Goal: Task Accomplishment & Management: Use online tool/utility

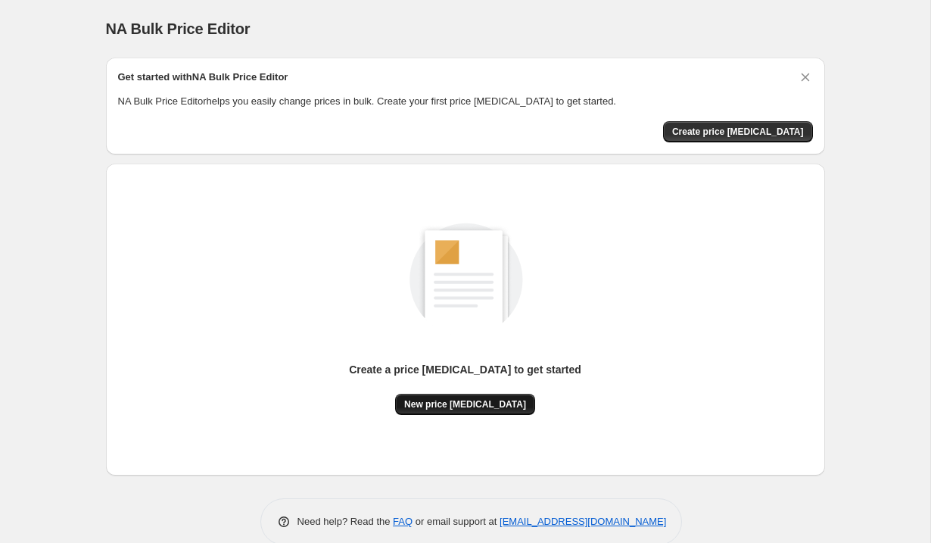
click at [492, 395] on button "New price [MEDICAL_DATA]" at bounding box center [465, 404] width 140 height 21
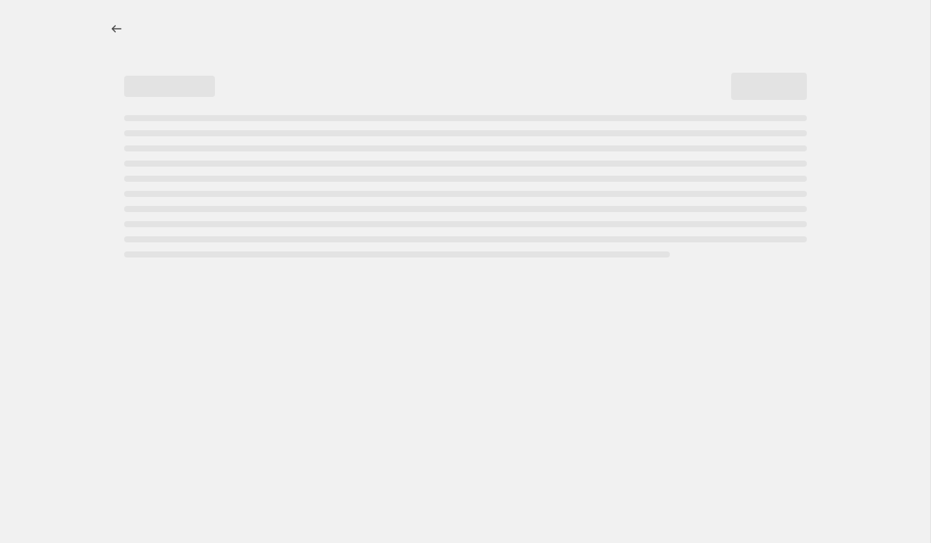
select select "percentage"
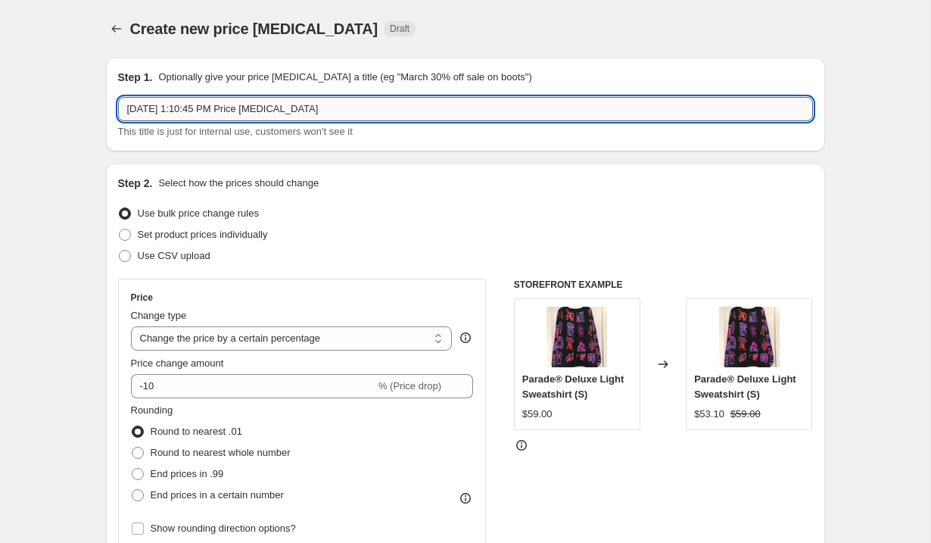
click at [279, 118] on input "Aug 28, 2025, 1:10:45 PM Price change job" at bounding box center [465, 109] width 695 height 24
type input "shorts"
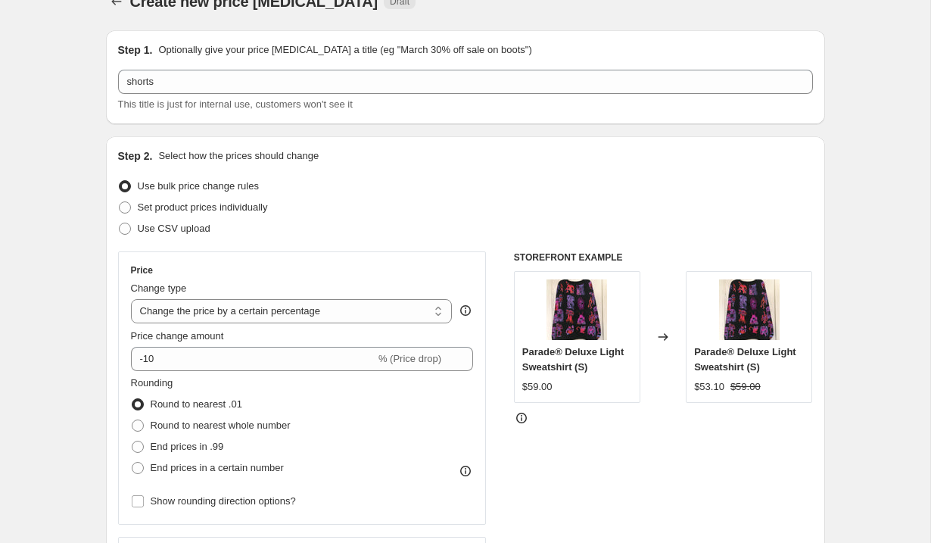
scroll to position [36, 0]
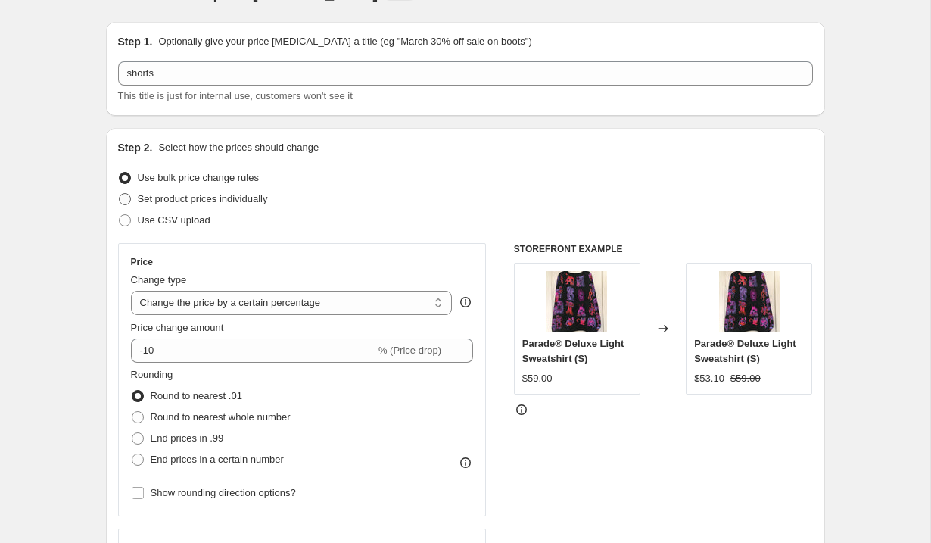
click at [124, 193] on span at bounding box center [125, 199] width 12 height 12
click at [120, 193] on input "Set product prices individually" at bounding box center [119, 193] width 1 height 1
radio input "true"
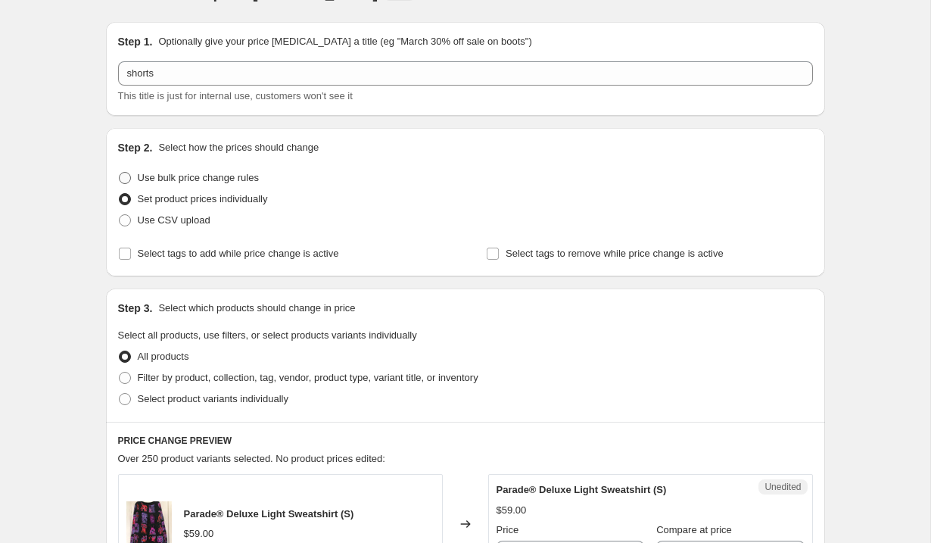
click at [124, 180] on span at bounding box center [125, 178] width 12 height 12
click at [120, 173] on input "Use bulk price change rules" at bounding box center [119, 172] width 1 height 1
radio input "true"
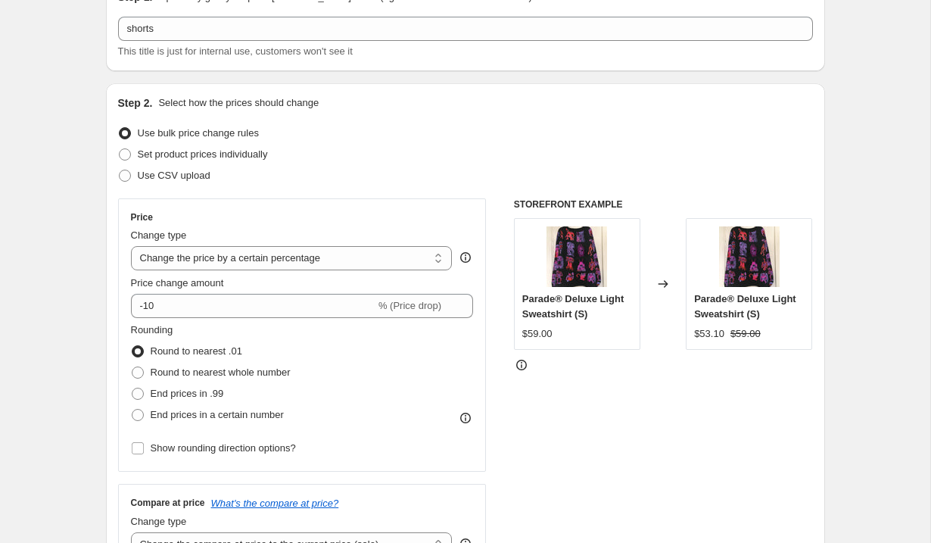
scroll to position [92, 0]
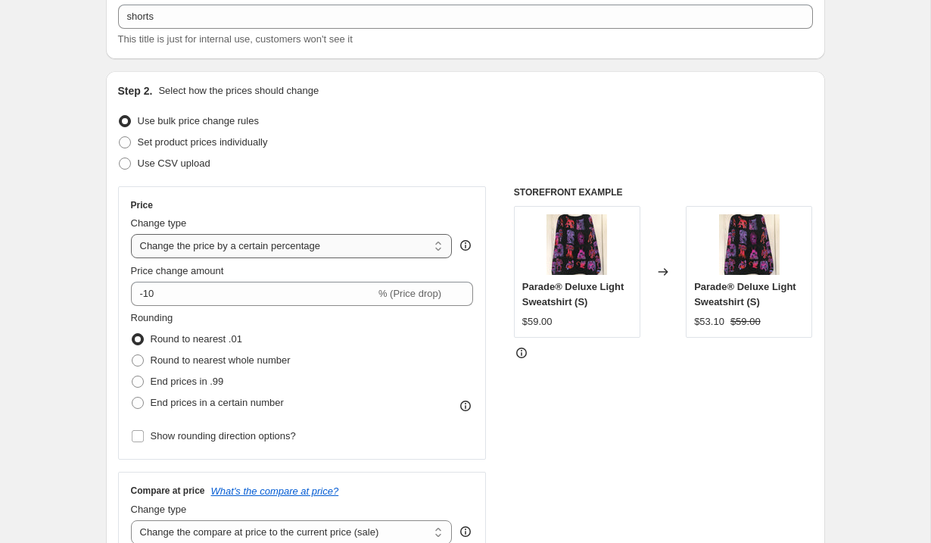
click at [220, 251] on select "Change the price to a certain amount Change the price by a certain amount Chang…" at bounding box center [292, 246] width 322 height 24
select select "to"
click at [131, 234] on select "Change the price to a certain amount Change the price by a certain amount Chang…" at bounding box center [292, 246] width 322 height 24
type input "80.00"
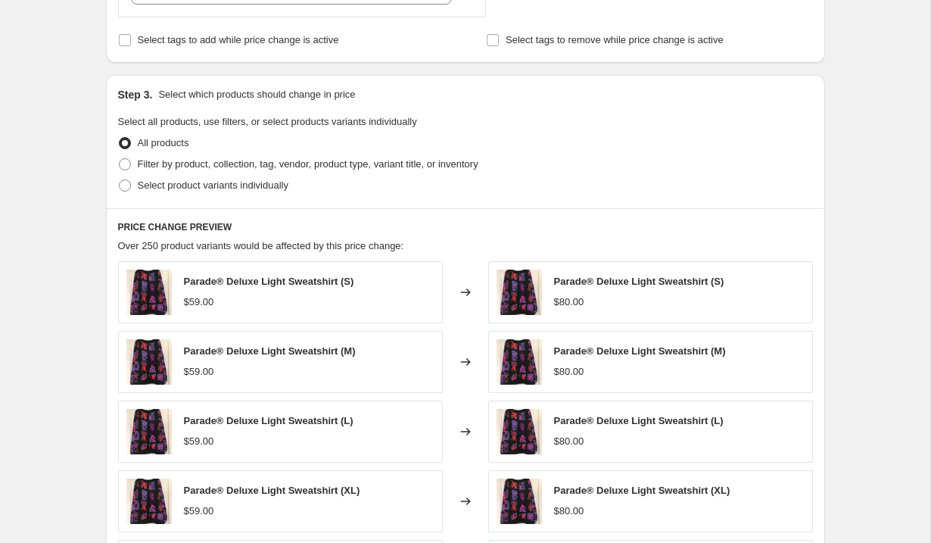
scroll to position [0, 0]
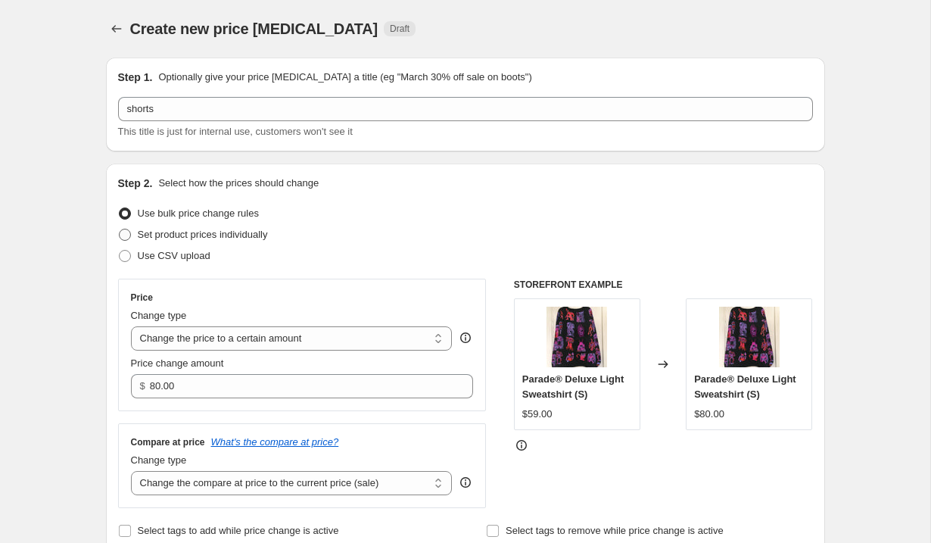
click at [121, 235] on span at bounding box center [125, 235] width 12 height 12
click at [120, 229] on input "Set product prices individually" at bounding box center [119, 229] width 1 height 1
radio input "true"
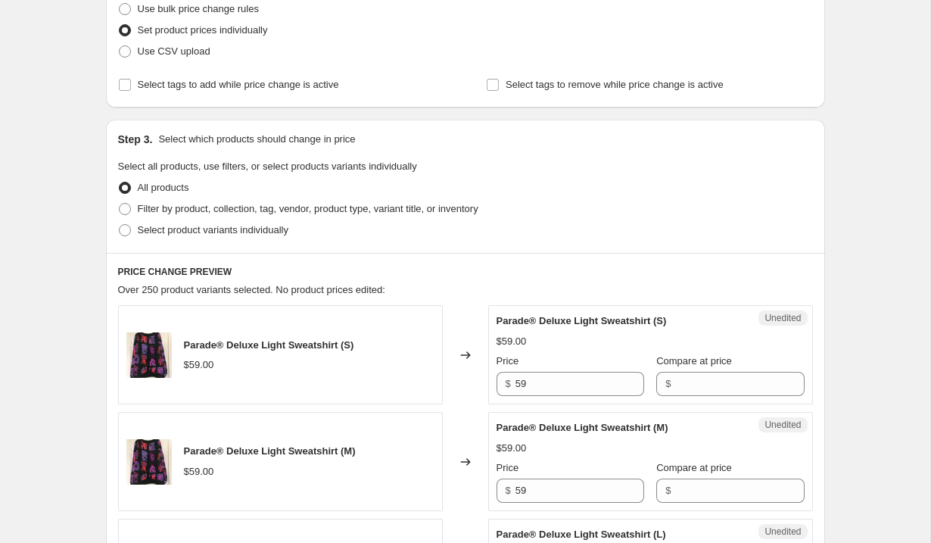
scroll to position [204, 0]
click at [127, 211] on span at bounding box center [125, 210] width 12 height 12
click at [120, 204] on input "Filter by product, collection, tag, vendor, product type, variant title, or inv…" at bounding box center [119, 204] width 1 height 1
radio input "true"
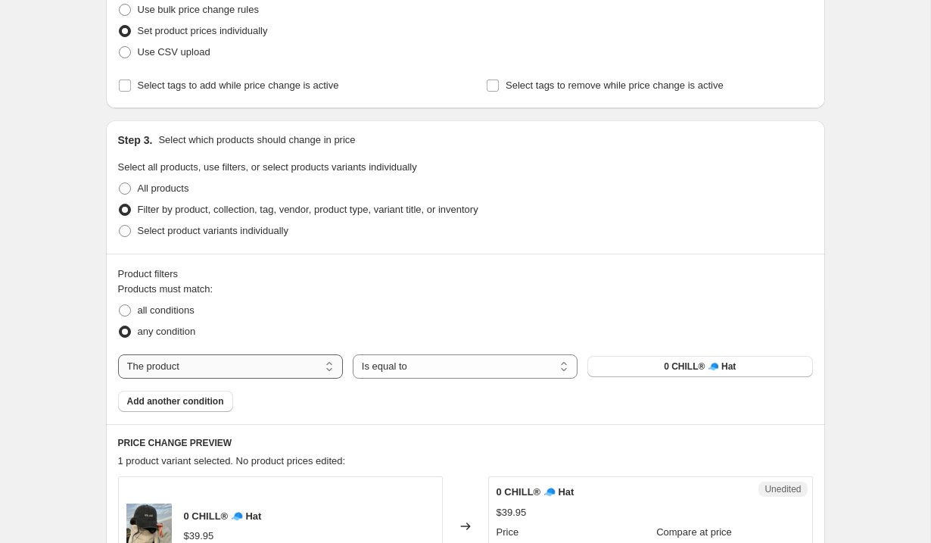
click at [270, 375] on select "The product The product's collection The product's tag The product's vendor The…" at bounding box center [230, 366] width 225 height 24
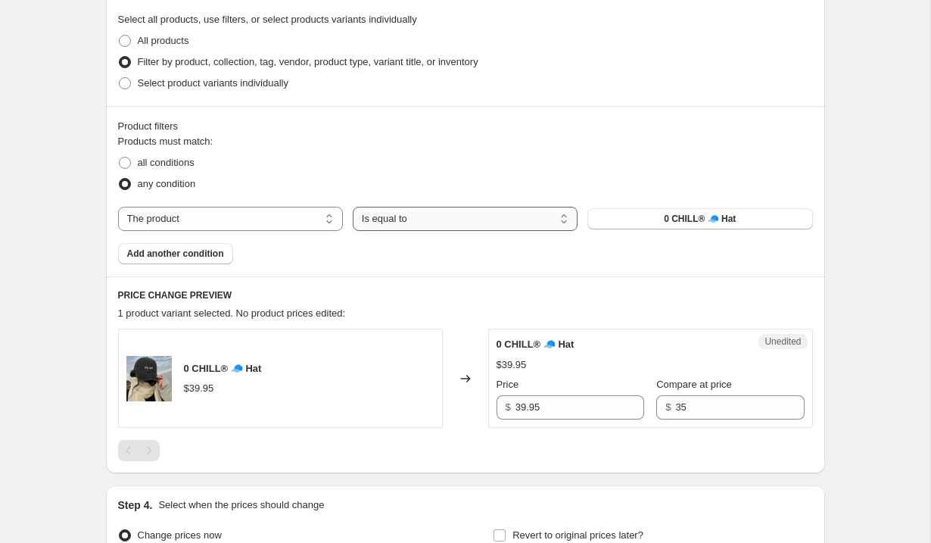
scroll to position [352, 0]
click at [360, 220] on select "Is equal to Is not equal to" at bounding box center [465, 218] width 225 height 24
click at [287, 211] on select "The product The product's collection The product's tag The product's vendor The…" at bounding box center [230, 218] width 225 height 24
select select "collection"
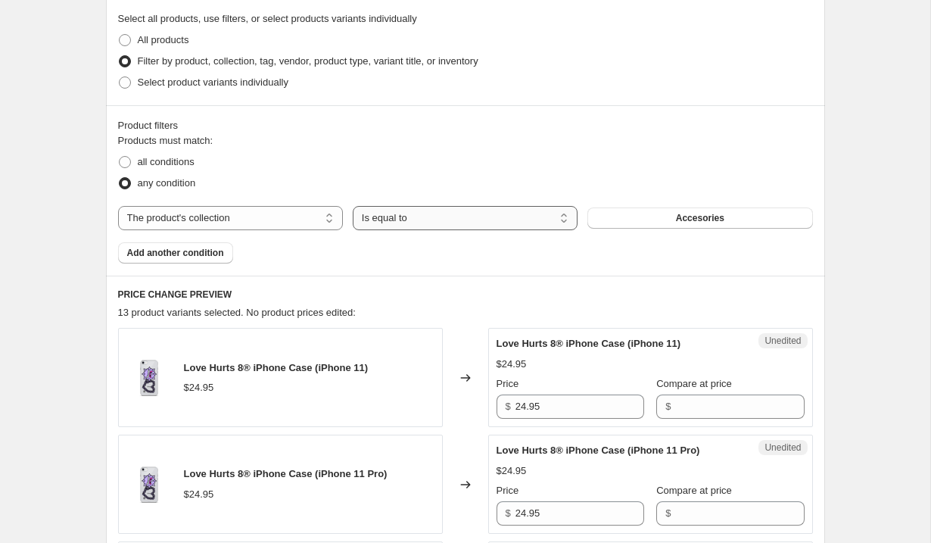
click at [403, 226] on select "Is equal to Is not equal to" at bounding box center [465, 218] width 225 height 24
click at [599, 224] on button "Accesories" at bounding box center [700, 217] width 225 height 21
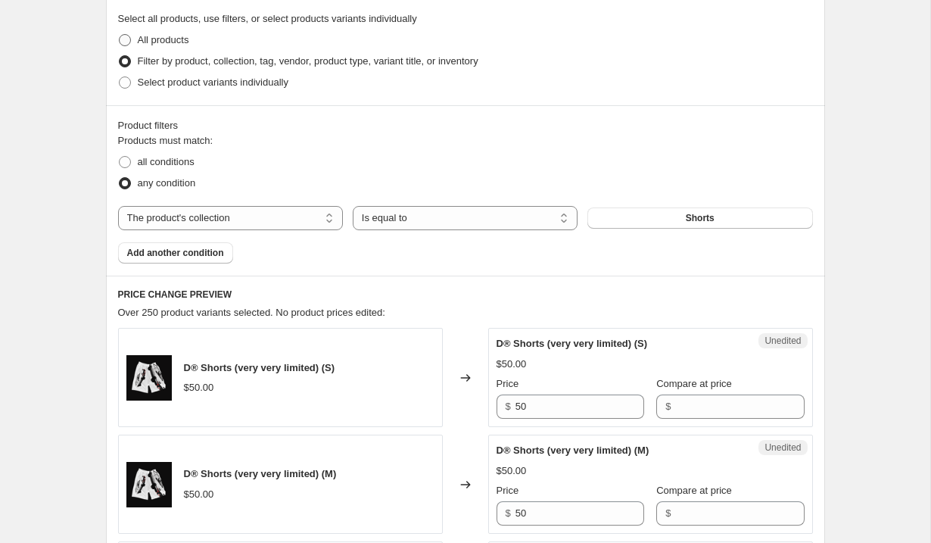
click at [126, 36] on span at bounding box center [125, 40] width 12 height 12
click at [120, 35] on input "All products" at bounding box center [119, 34] width 1 height 1
radio input "true"
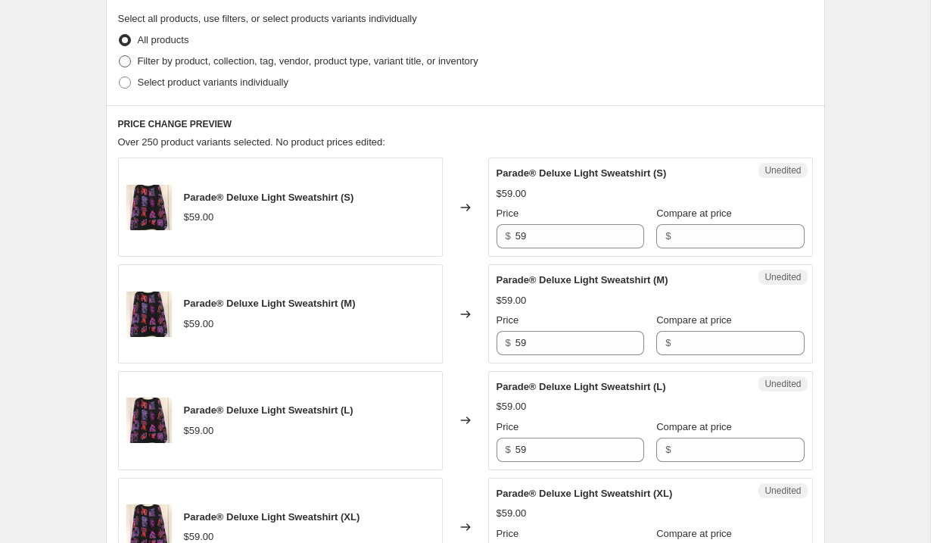
click at [126, 64] on span at bounding box center [125, 61] width 12 height 12
click at [120, 56] on input "Filter by product, collection, tag, vendor, product type, variant title, or inv…" at bounding box center [119, 55] width 1 height 1
radio input "true"
select select "collection"
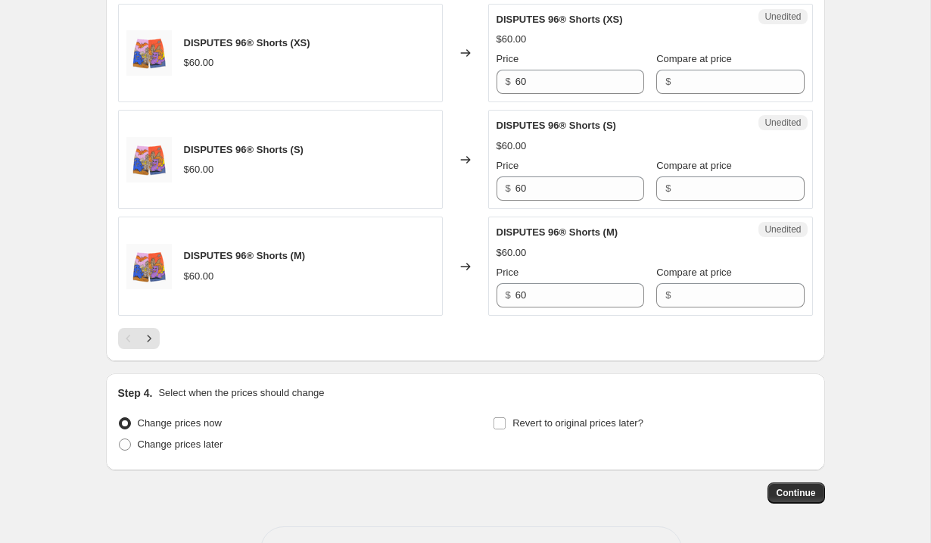
scroll to position [2542, 0]
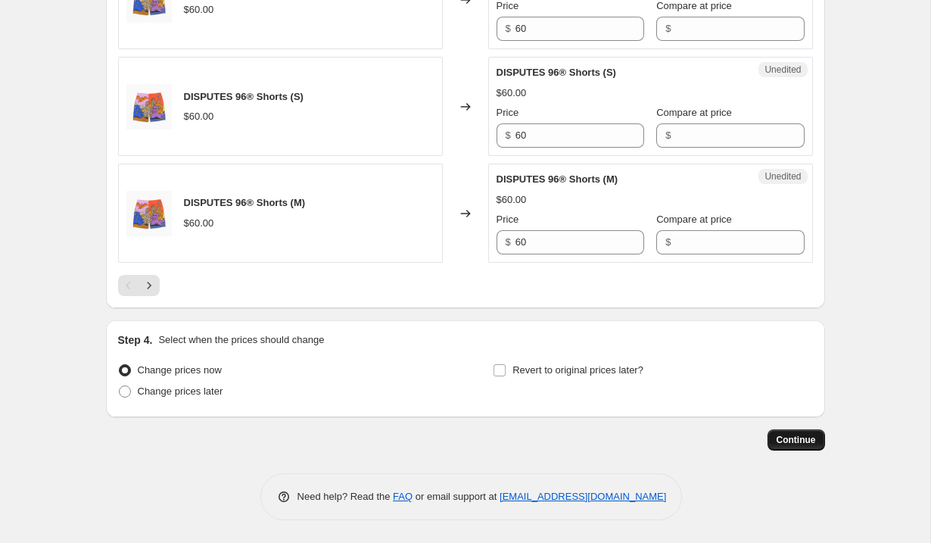
click at [809, 441] on span "Continue" at bounding box center [796, 440] width 39 height 12
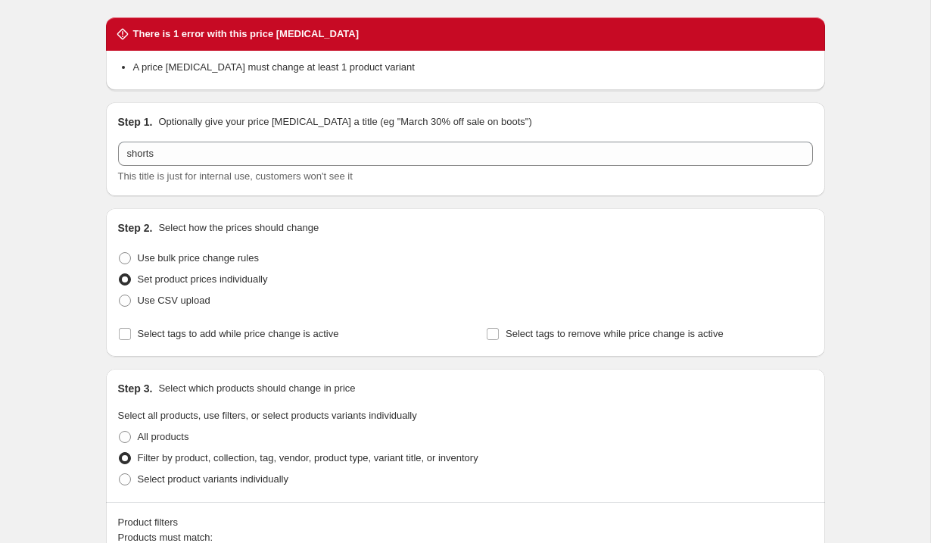
scroll to position [41, 0]
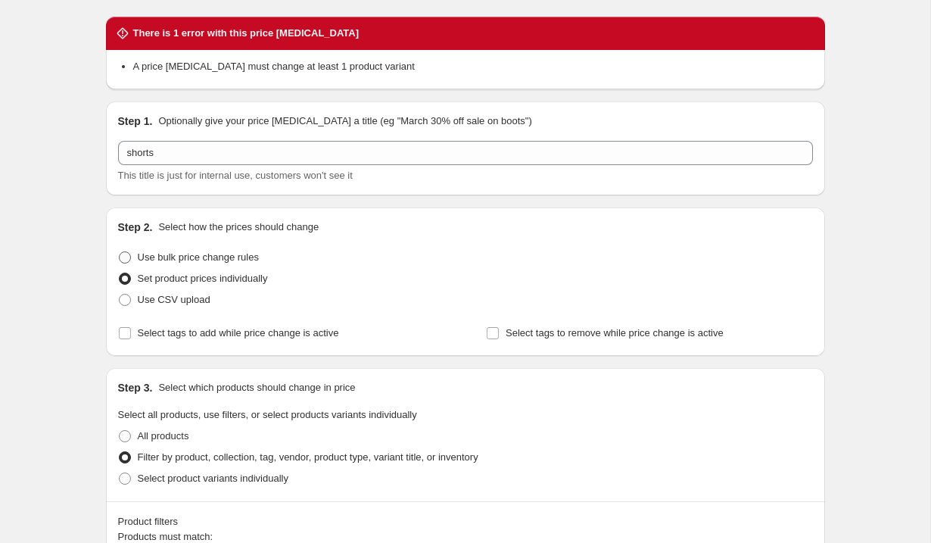
click at [126, 263] on span at bounding box center [125, 257] width 12 height 12
click at [120, 252] on input "Use bulk price change rules" at bounding box center [119, 251] width 1 height 1
radio input "true"
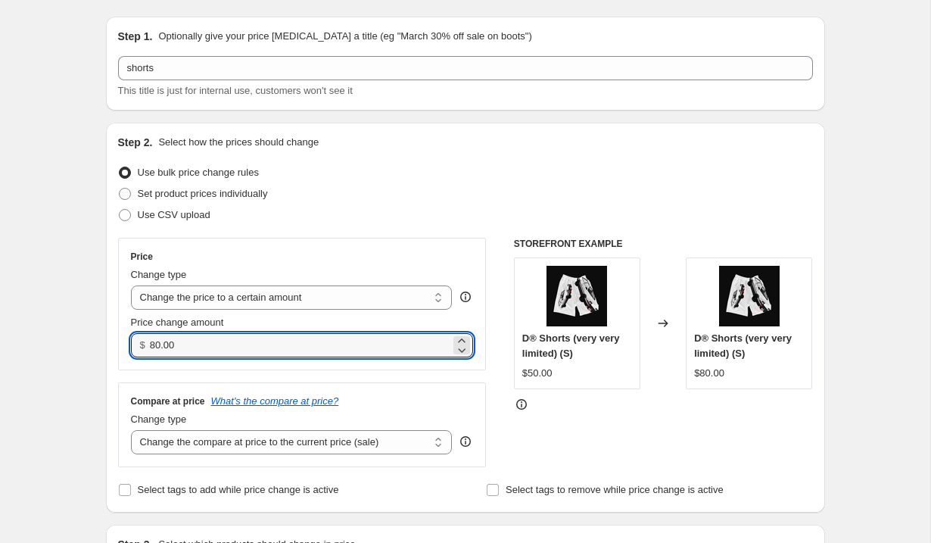
drag, startPoint x: 190, startPoint y: 351, endPoint x: 120, endPoint y: 336, distance: 71.9
click at [121, 337] on div "Price Change type Change the price to a certain amount Change the price by a ce…" at bounding box center [302, 304] width 369 height 133
type input "70.00"
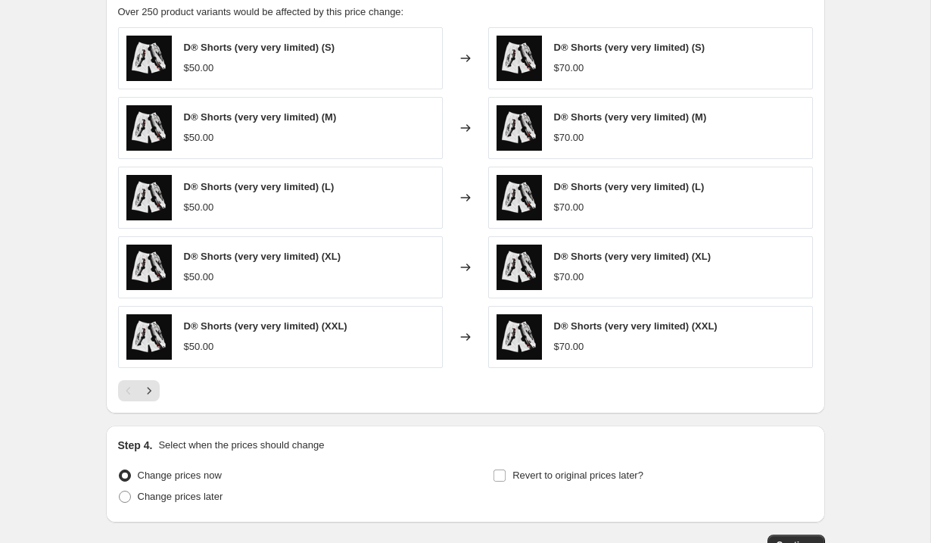
scroll to position [1000, 0]
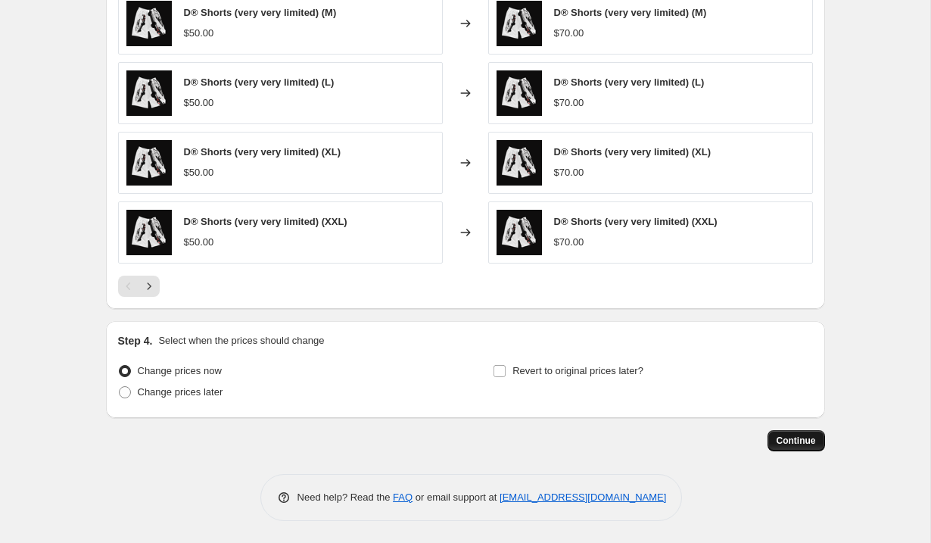
click at [790, 445] on span "Continue" at bounding box center [796, 441] width 39 height 12
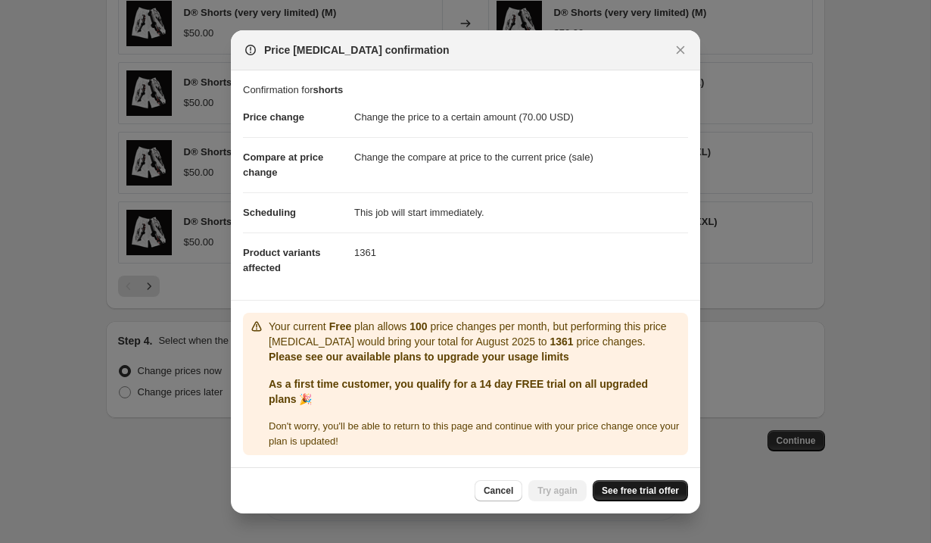
click at [658, 486] on span "See free trial offer" at bounding box center [640, 491] width 77 height 12
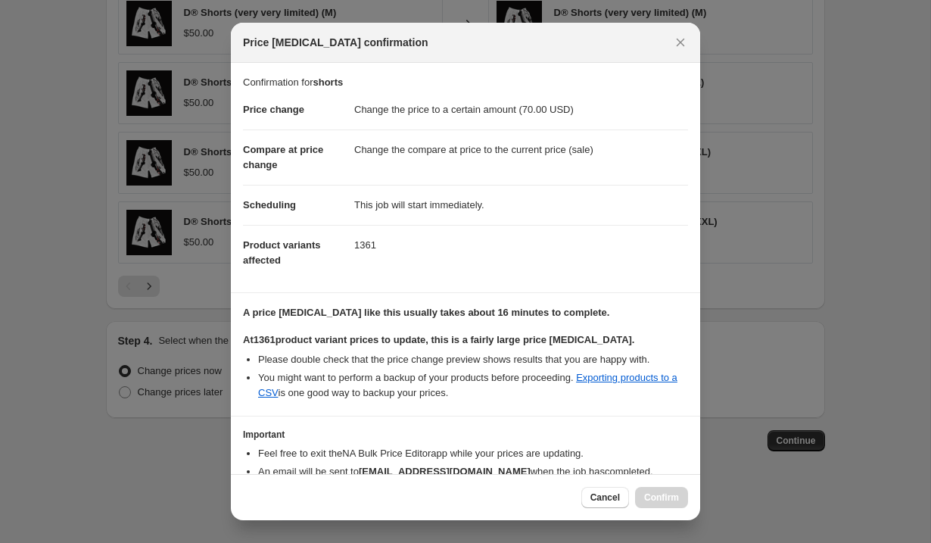
drag, startPoint x: 675, startPoint y: 42, endPoint x: 584, endPoint y: 252, distance: 228.6
click at [584, 251] on div "Price change job confirmation Confirmation for shorts Price change Change the p…" at bounding box center [465, 272] width 469 height 498
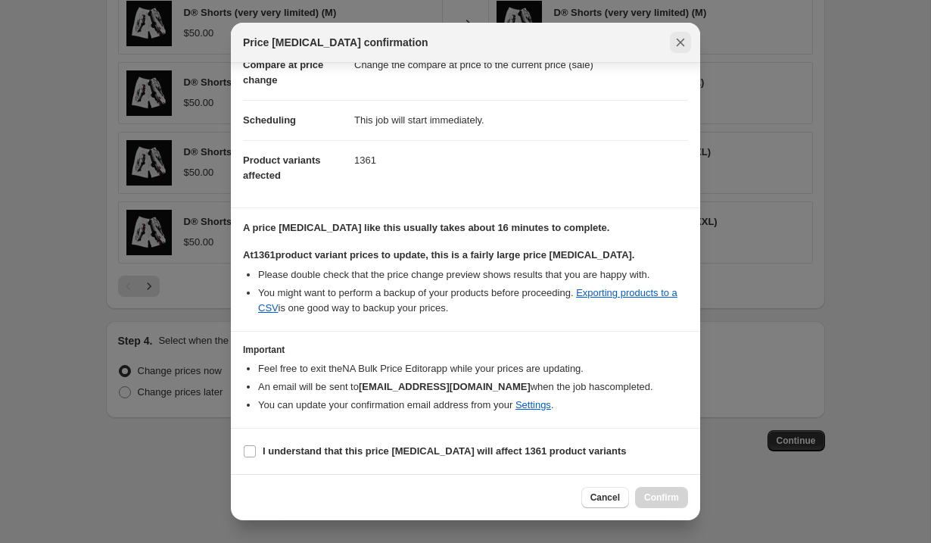
click at [679, 40] on icon "Close" at bounding box center [681, 43] width 8 height 8
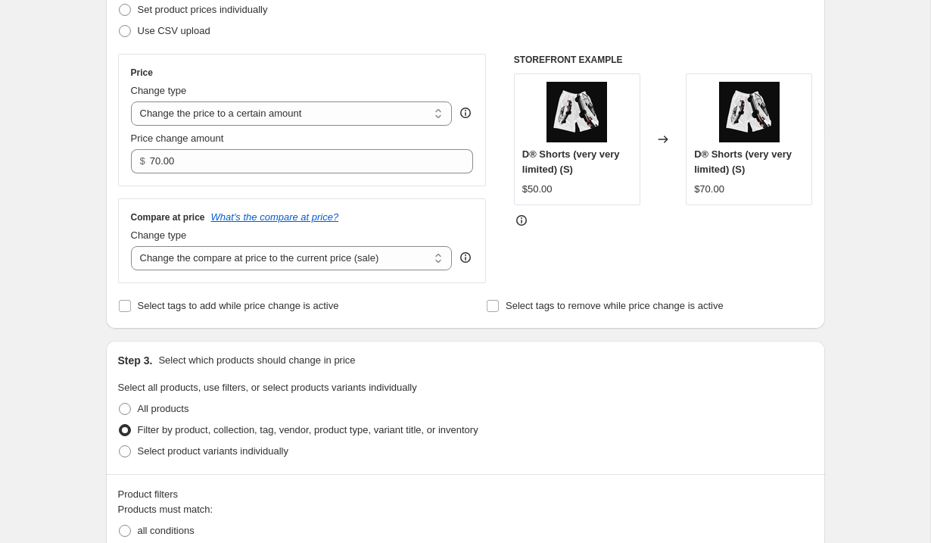
scroll to position [0, 0]
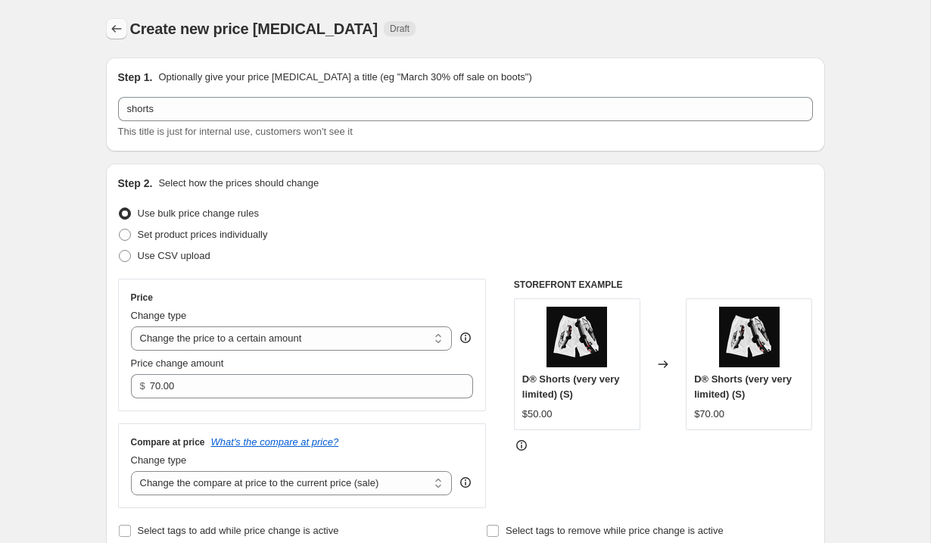
click at [119, 32] on icon "Price change jobs" at bounding box center [116, 28] width 15 height 15
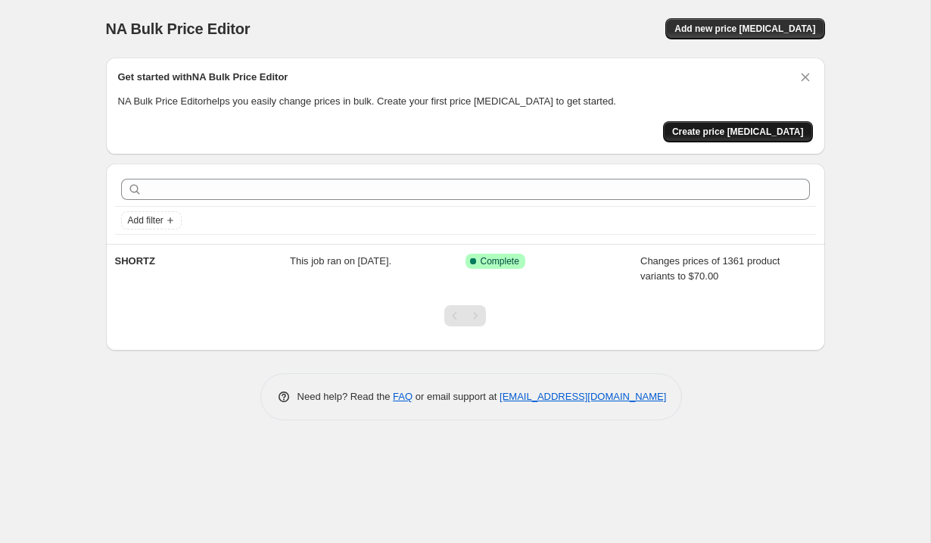
click at [741, 135] on span "Create price [MEDICAL_DATA]" at bounding box center [738, 132] width 132 height 12
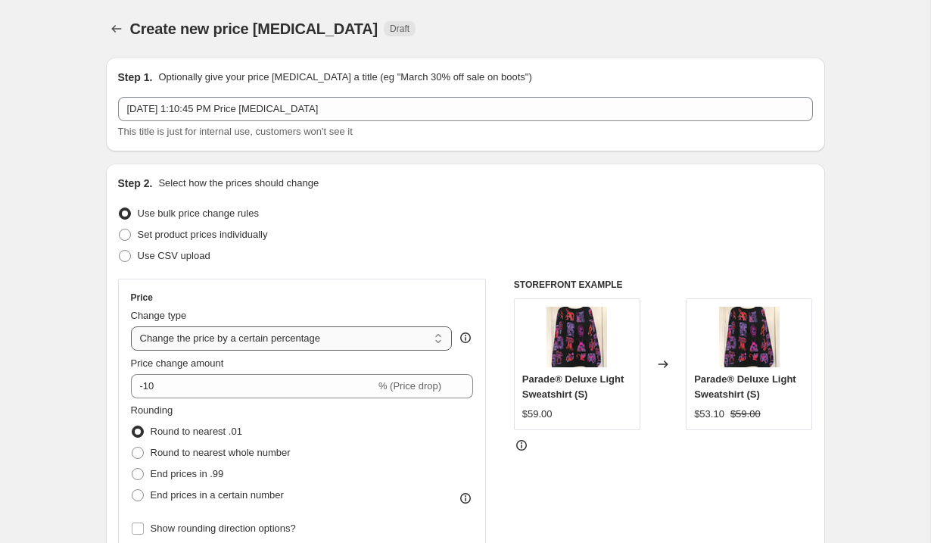
click at [353, 332] on select "Change the price to a certain amount Change the price by a certain amount Chang…" at bounding box center [292, 338] width 322 height 24
select select "to"
click at [131, 326] on select "Change the price to a certain amount Change the price by a certain amount Chang…" at bounding box center [292, 338] width 322 height 24
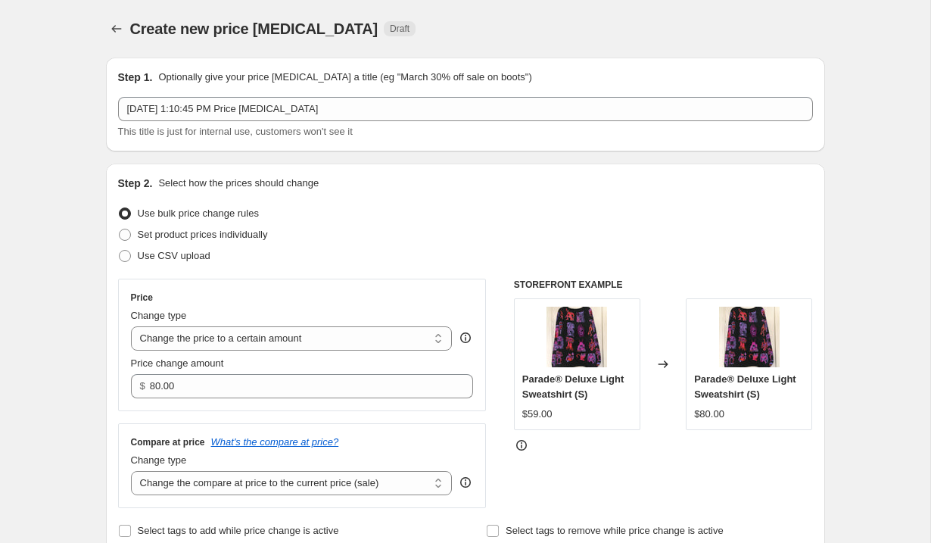
click at [236, 399] on div "Price Change type Change the price to a certain amount Change the price by a ce…" at bounding box center [302, 345] width 369 height 133
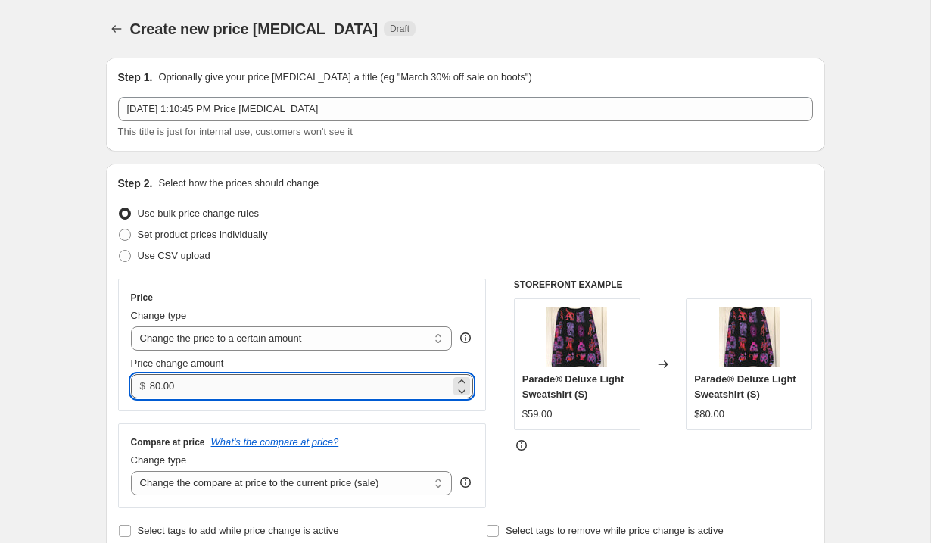
click at [233, 395] on input "80.00" at bounding box center [300, 386] width 301 height 24
type input "8"
type input "90.00"
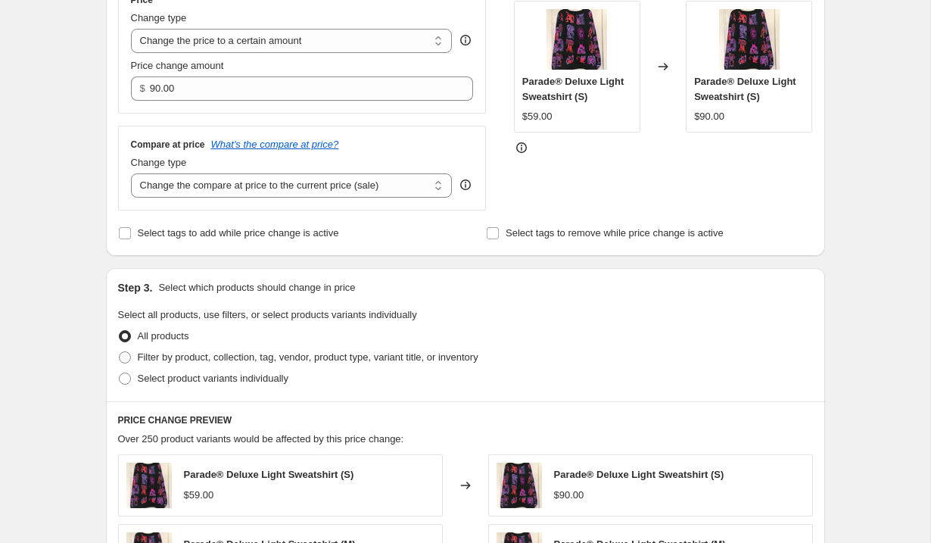
scroll to position [335, 0]
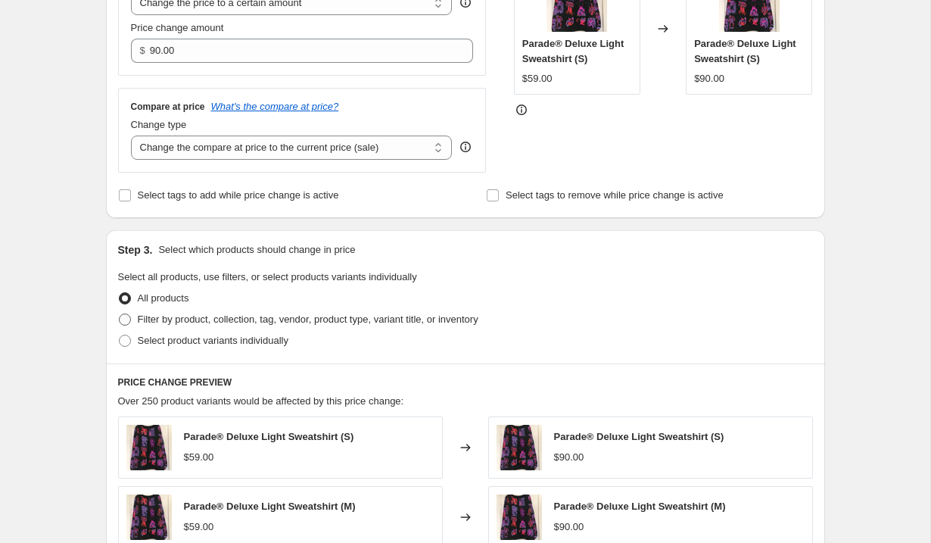
click at [123, 318] on span at bounding box center [125, 319] width 12 height 12
click at [120, 314] on input "Filter by product, collection, tag, vendor, product type, variant title, or inv…" at bounding box center [119, 313] width 1 height 1
radio input "true"
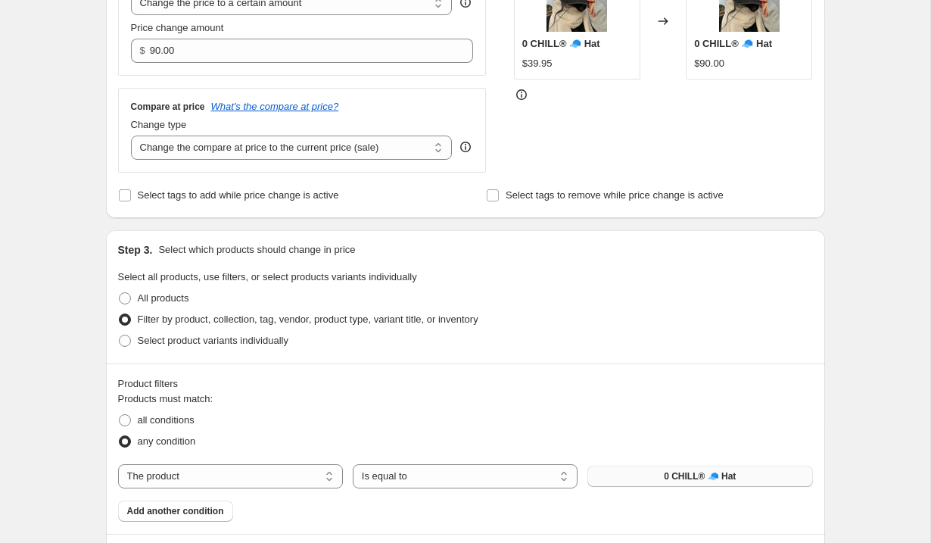
click at [655, 482] on button "0 CHILL® 🧢 Hat" at bounding box center [700, 476] width 225 height 21
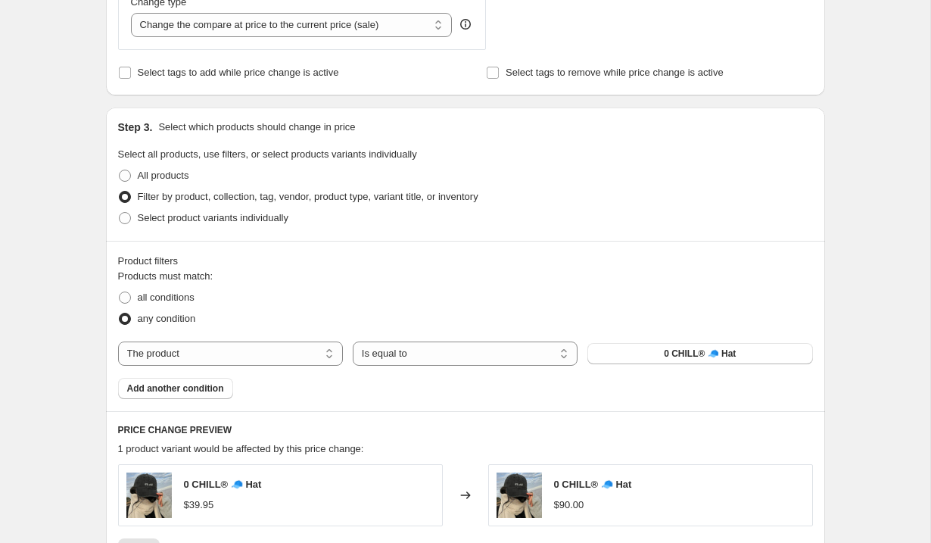
scroll to position [463, 0]
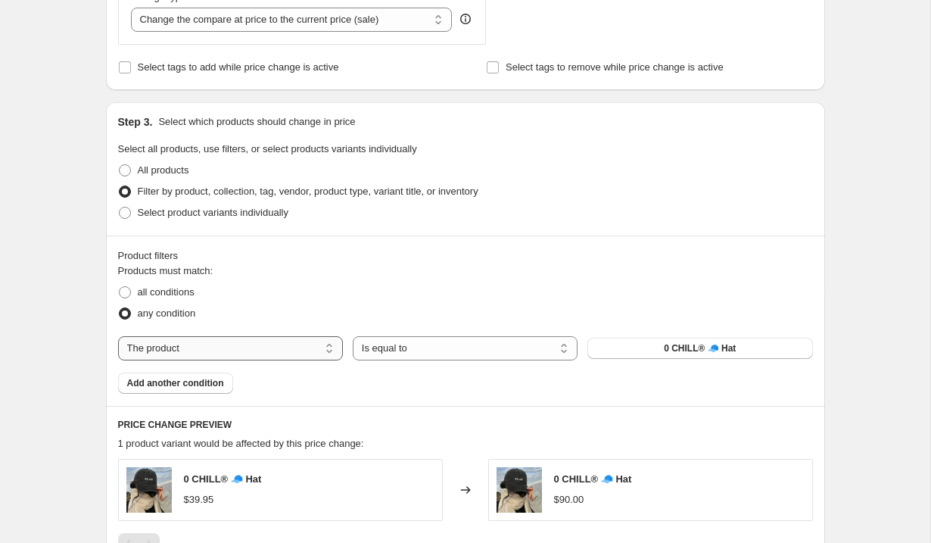
click at [282, 349] on select "The product The product's collection The product's tag The product's vendor The…" at bounding box center [230, 348] width 225 height 24
select select "collection"
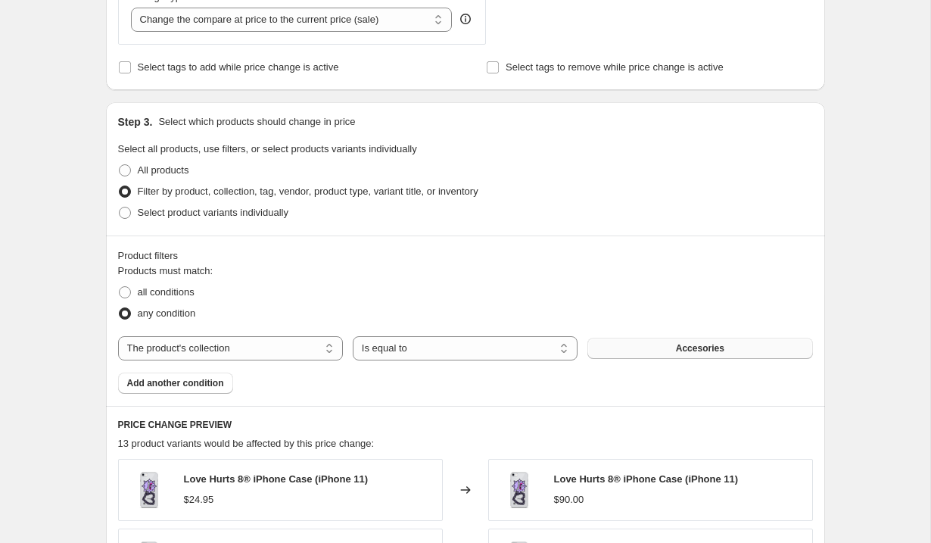
click at [678, 353] on span "Accesories" at bounding box center [700, 348] width 48 height 12
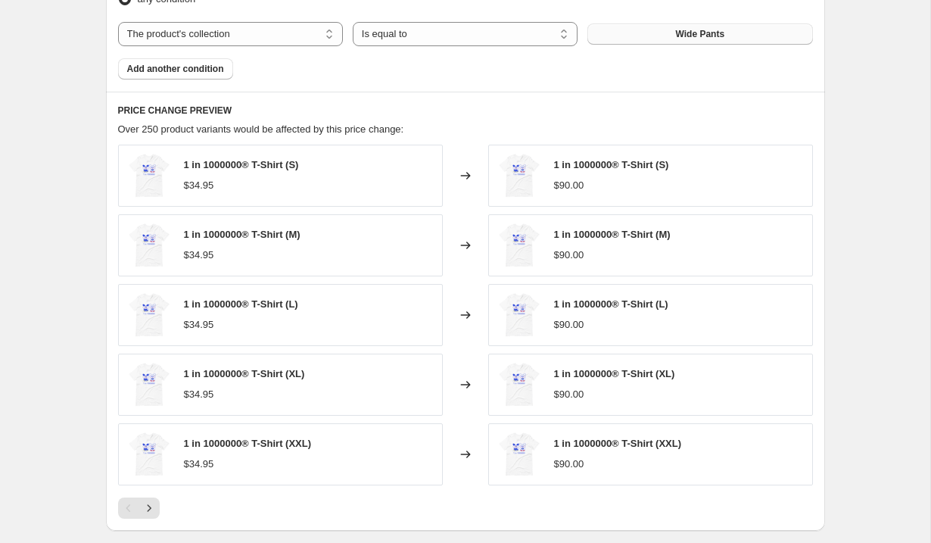
scroll to position [920, 0]
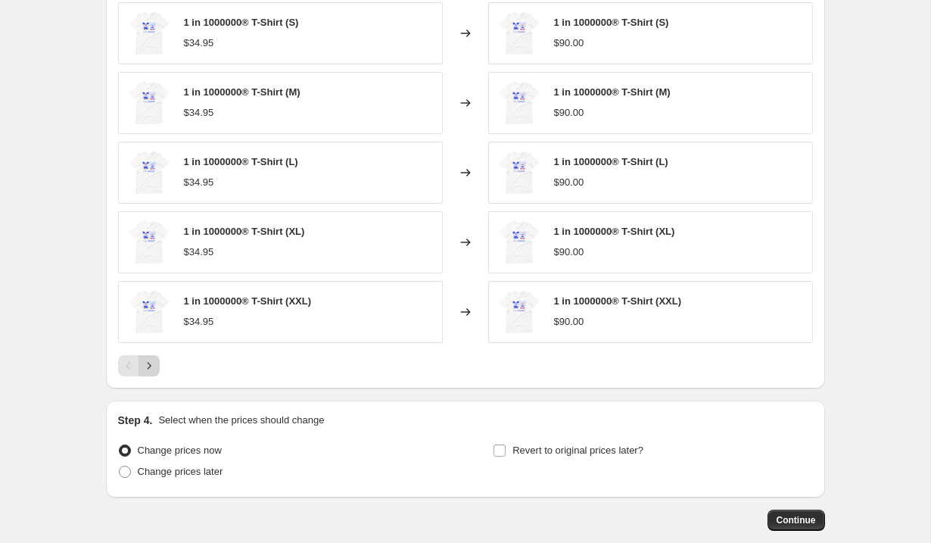
click at [148, 365] on icon "Next" at bounding box center [149, 365] width 15 height 15
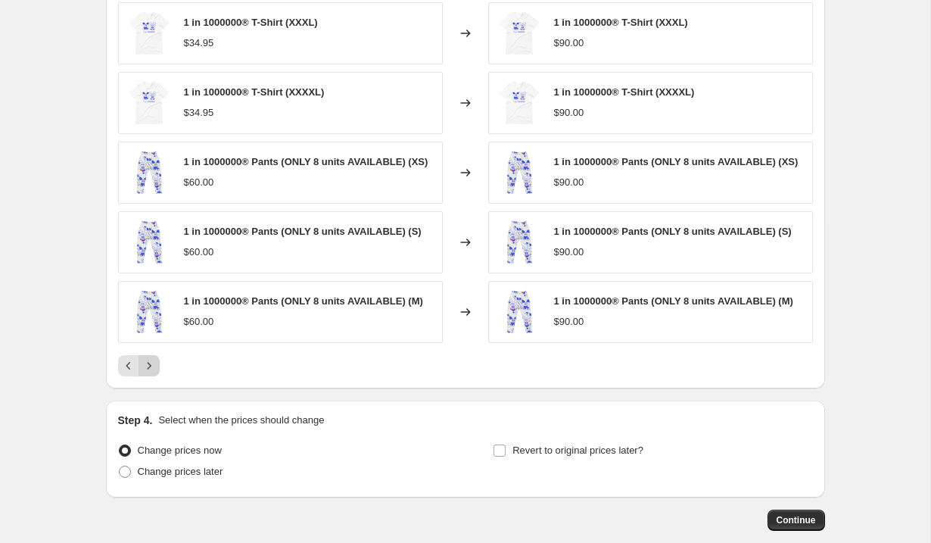
click at [154, 368] on icon "Next" at bounding box center [149, 365] width 15 height 15
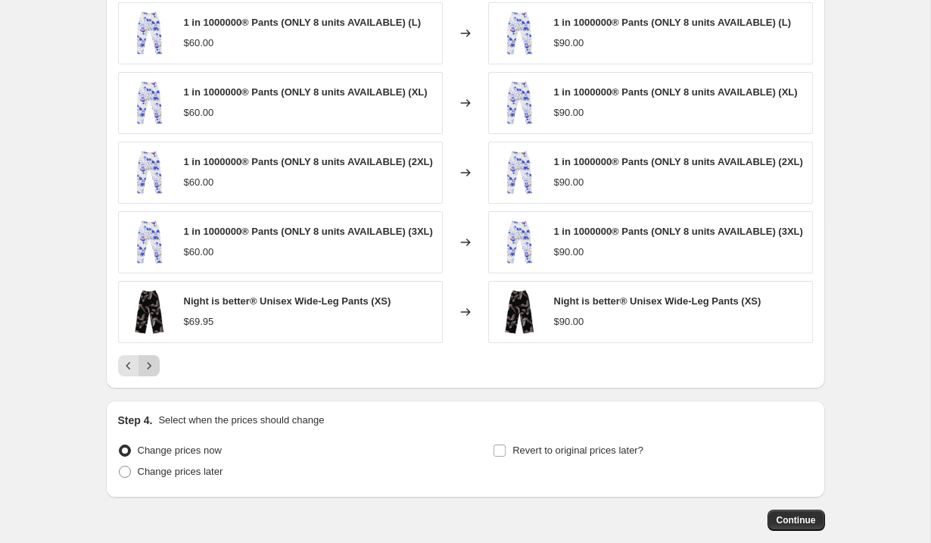
click at [154, 368] on div "1 in 1000000® Pants (ONLY 8 units AVAILABLE) (L) $60.00 Changed to 1 in 1000000…" at bounding box center [465, 189] width 695 height 374
click at [154, 373] on icon "Next" at bounding box center [149, 365] width 15 height 15
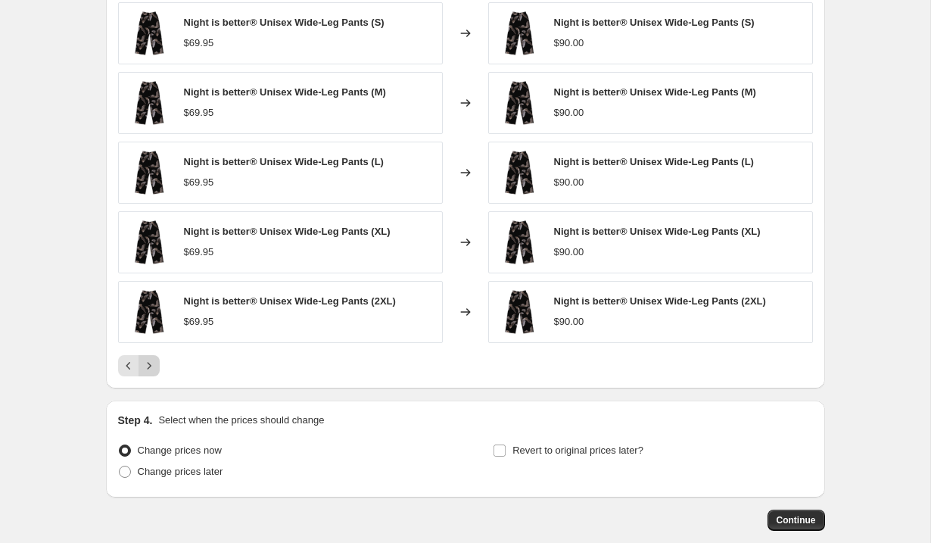
click at [154, 376] on div "PRICE CHANGE PREVIEW Over 250 product variants would be affected by this price …" at bounding box center [465, 168] width 719 height 438
click at [153, 370] on icon "Next" at bounding box center [149, 365] width 15 height 15
click at [154, 366] on icon "Next" at bounding box center [149, 365] width 15 height 15
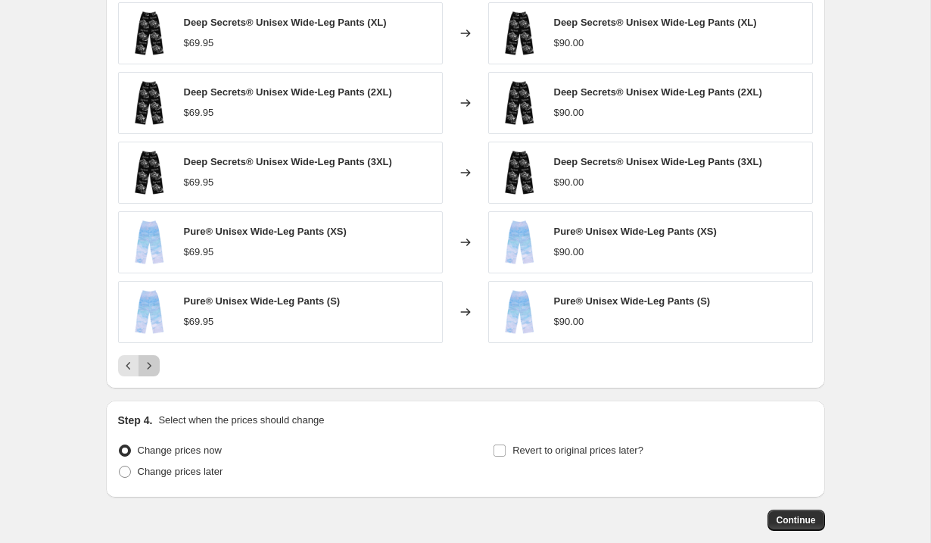
click at [154, 366] on icon "Next" at bounding box center [149, 365] width 15 height 15
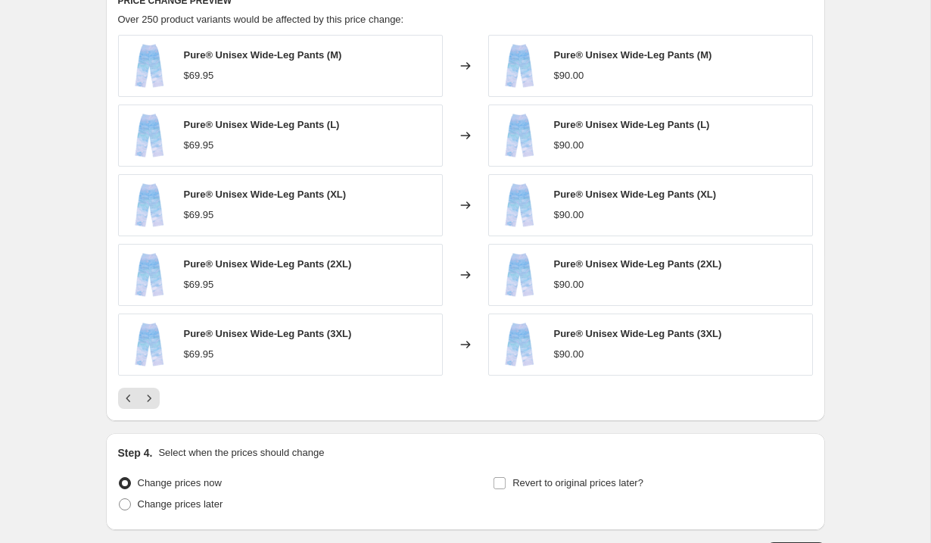
scroll to position [978, 0]
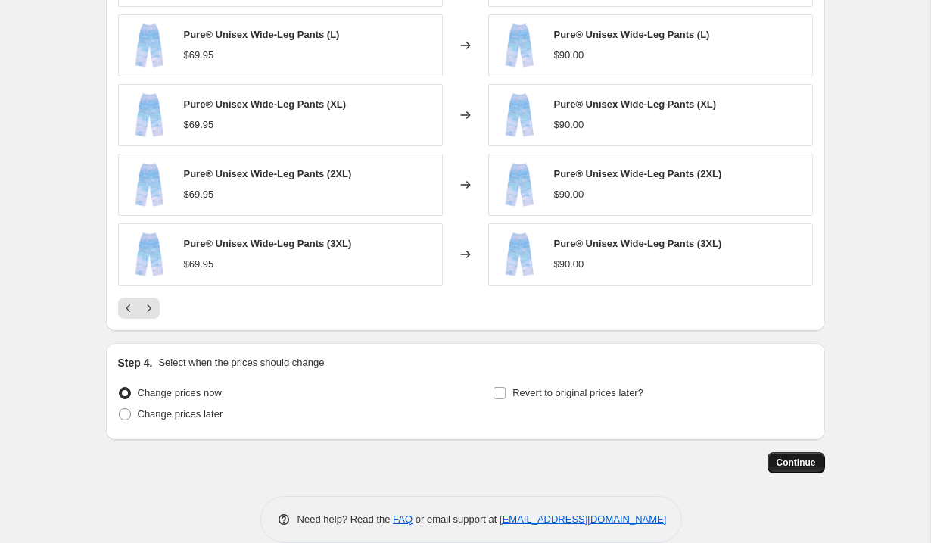
click at [796, 463] on span "Continue" at bounding box center [796, 463] width 39 height 12
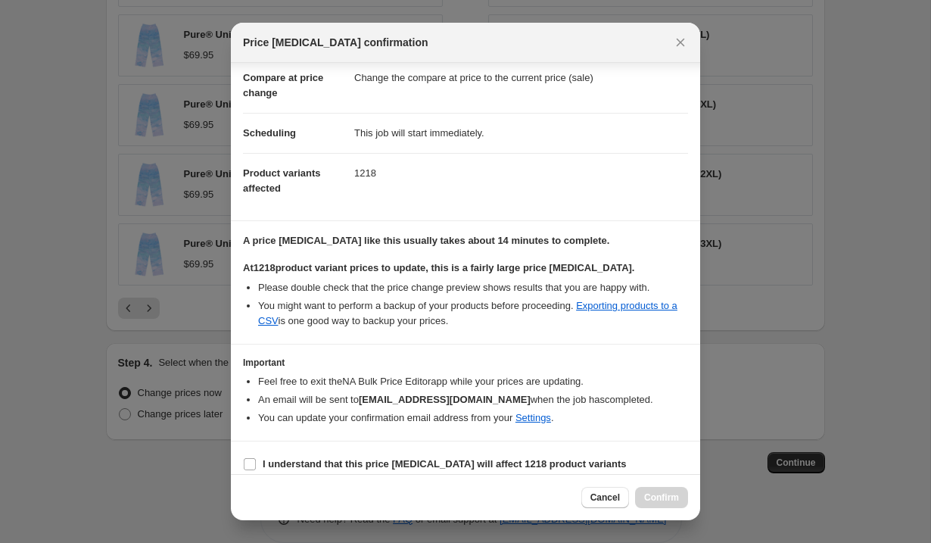
scroll to position [85, 0]
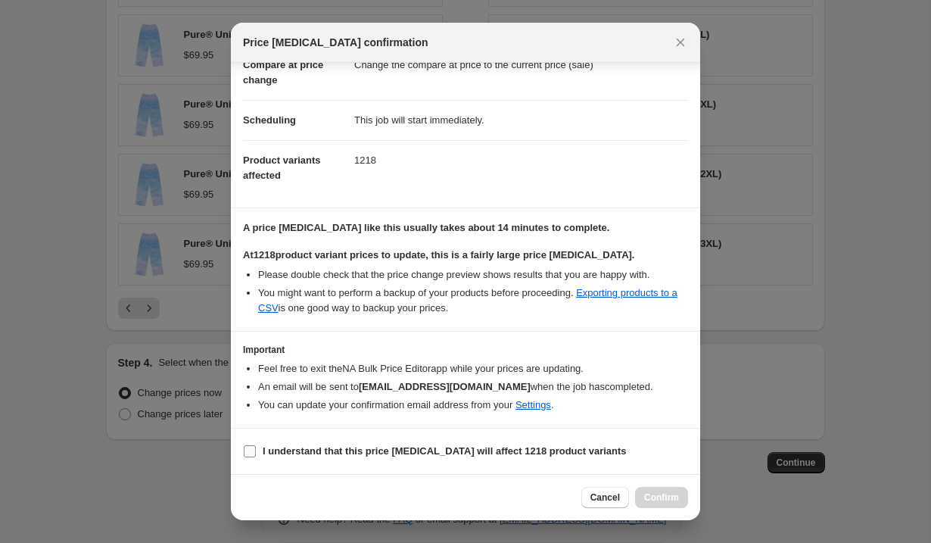
click at [251, 453] on input "I understand that this price change job will affect 1218 product variants" at bounding box center [250, 451] width 12 height 12
checkbox input "true"
click at [668, 498] on span "Confirm" at bounding box center [661, 497] width 35 height 12
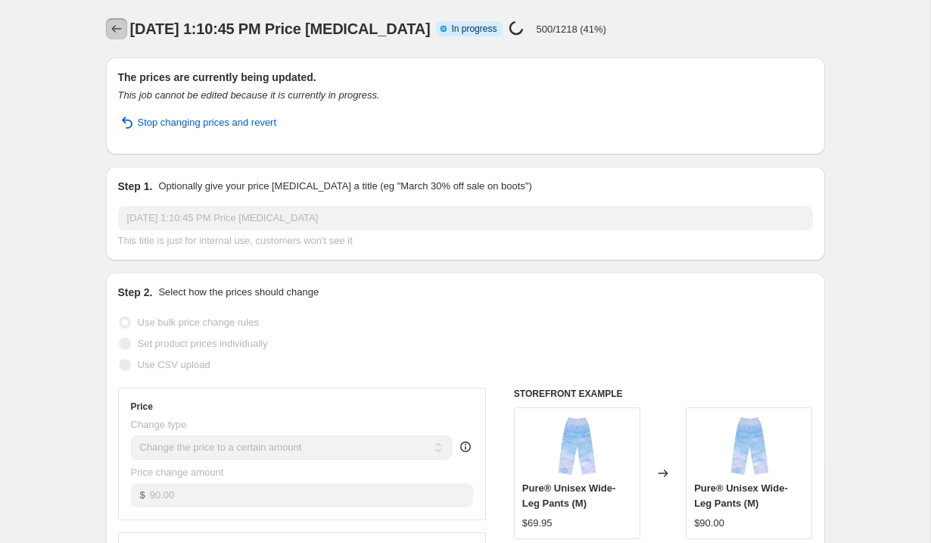
click at [111, 23] on icon "Price change jobs" at bounding box center [116, 28] width 15 height 15
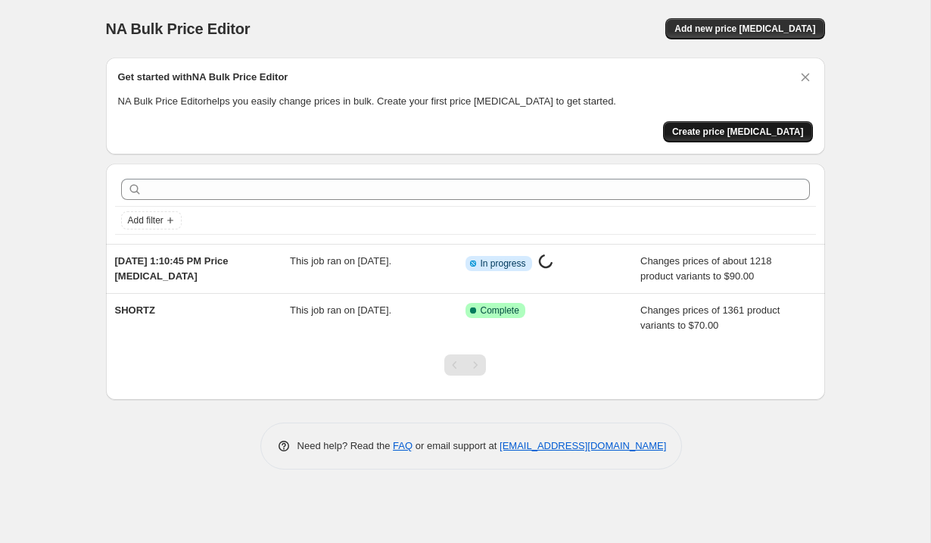
click at [722, 133] on span "Create price [MEDICAL_DATA]" at bounding box center [738, 132] width 132 height 12
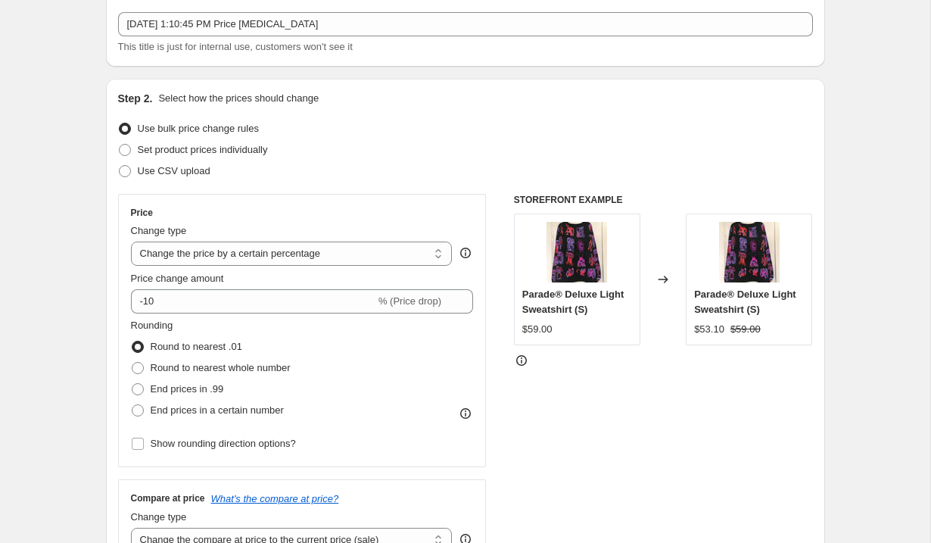
scroll to position [182, 0]
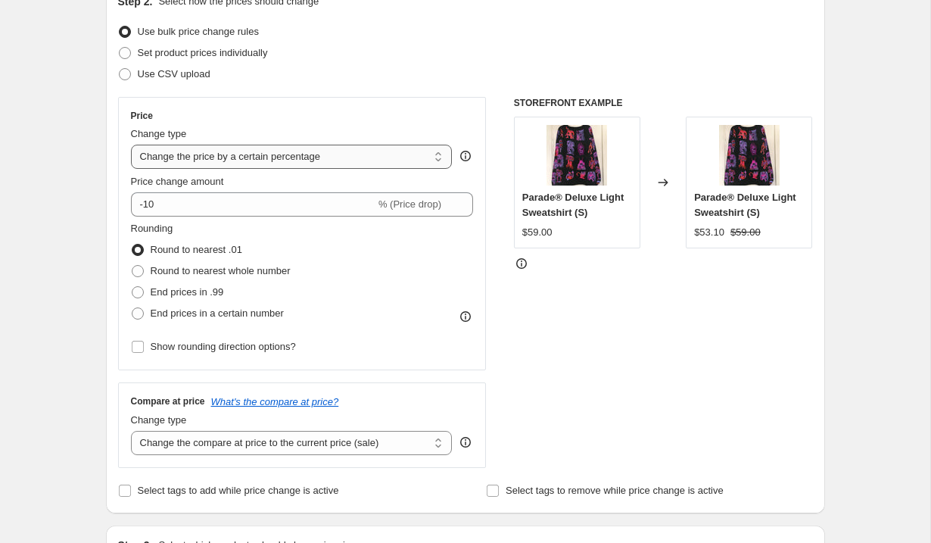
click at [181, 161] on select "Change the price to a certain amount Change the price by a certain amount Chang…" at bounding box center [292, 157] width 322 height 24
select select "to"
click at [131, 145] on select "Change the price to a certain amount Change the price by a certain amount Chang…" at bounding box center [292, 157] width 322 height 24
type input "80.00"
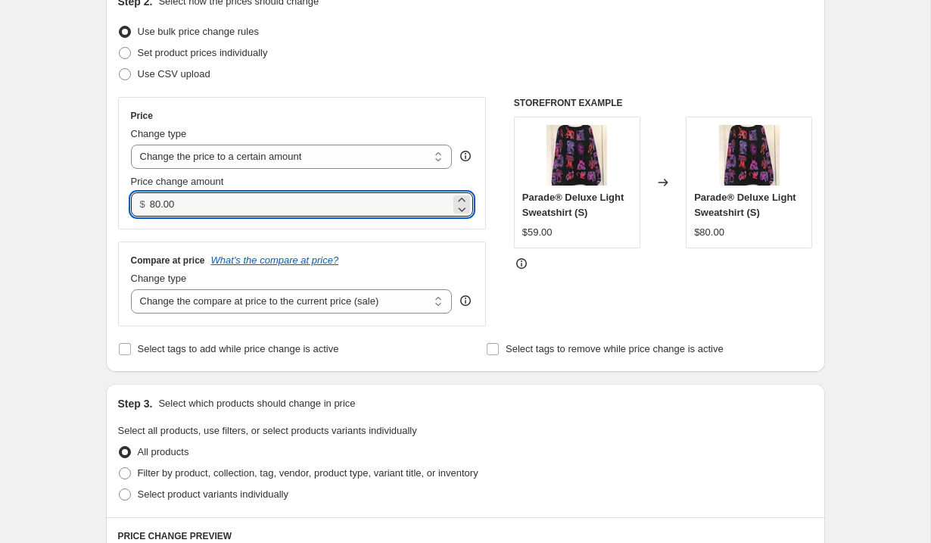
drag, startPoint x: 187, startPoint y: 208, endPoint x: 92, endPoint y: 195, distance: 96.3
click at [92, 195] on div "Create new price change job. This page is ready Create new price change job Dra…" at bounding box center [466, 504] width 756 height 1373
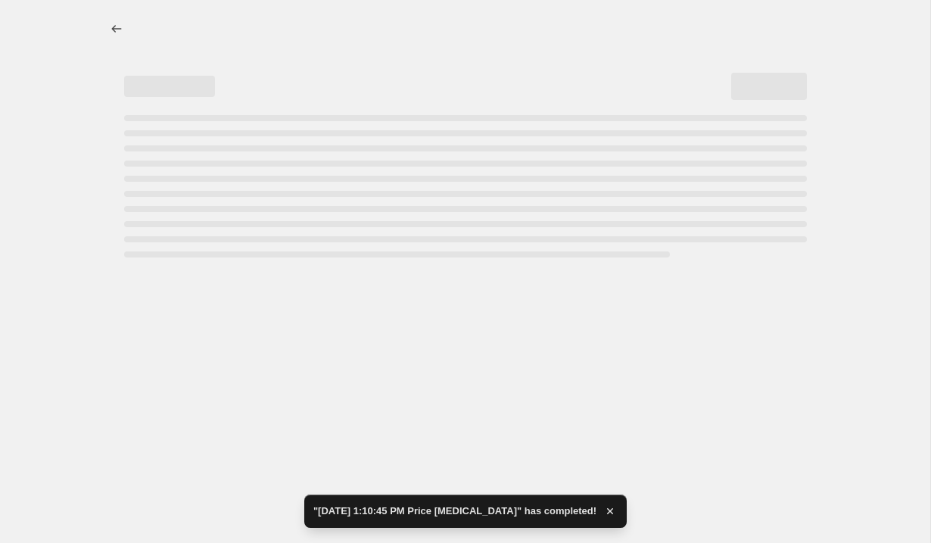
scroll to position [0, 0]
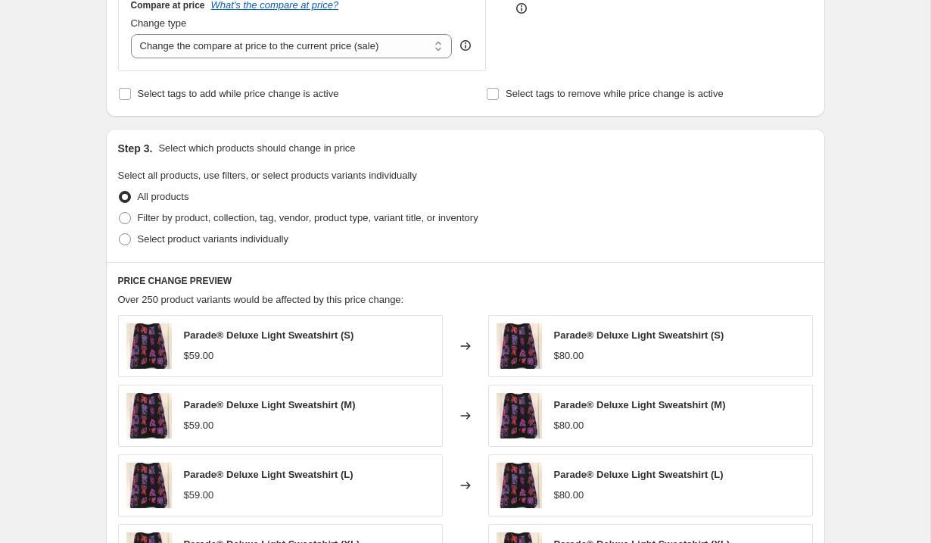
scroll to position [473, 0]
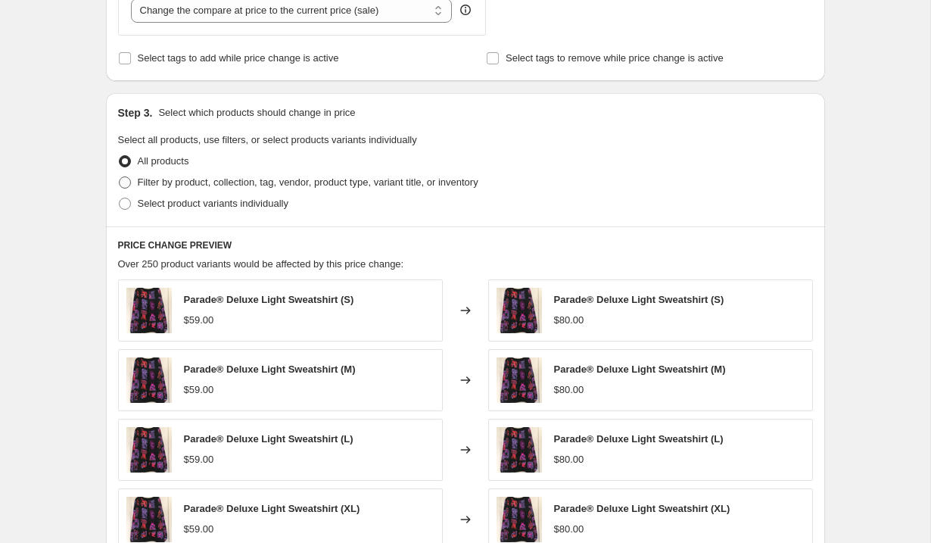
click at [126, 185] on span at bounding box center [125, 182] width 12 height 12
click at [120, 177] on input "Filter by product, collection, tag, vendor, product type, variant title, or inv…" at bounding box center [119, 176] width 1 height 1
radio input "true"
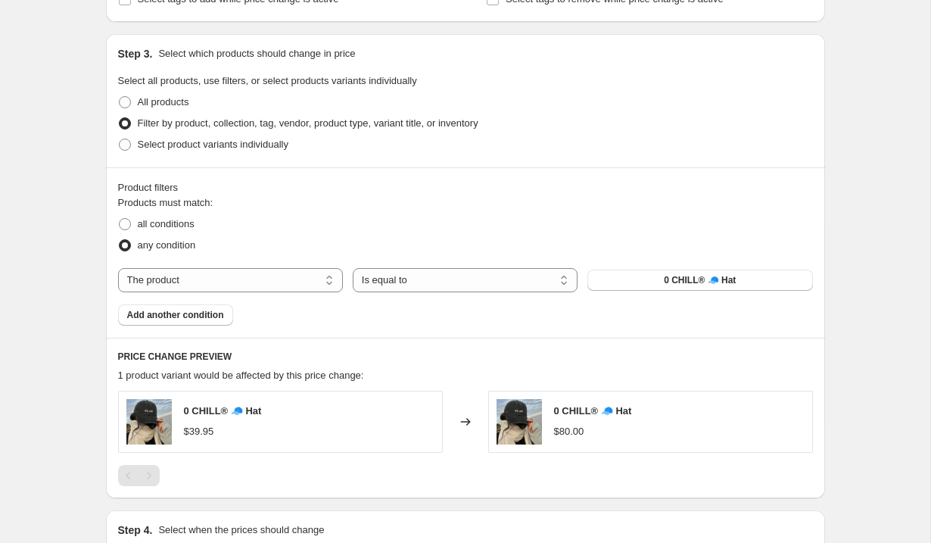
scroll to position [532, 0]
click at [259, 267] on select "The product The product's collection The product's tag The product's vendor The…" at bounding box center [230, 279] width 225 height 24
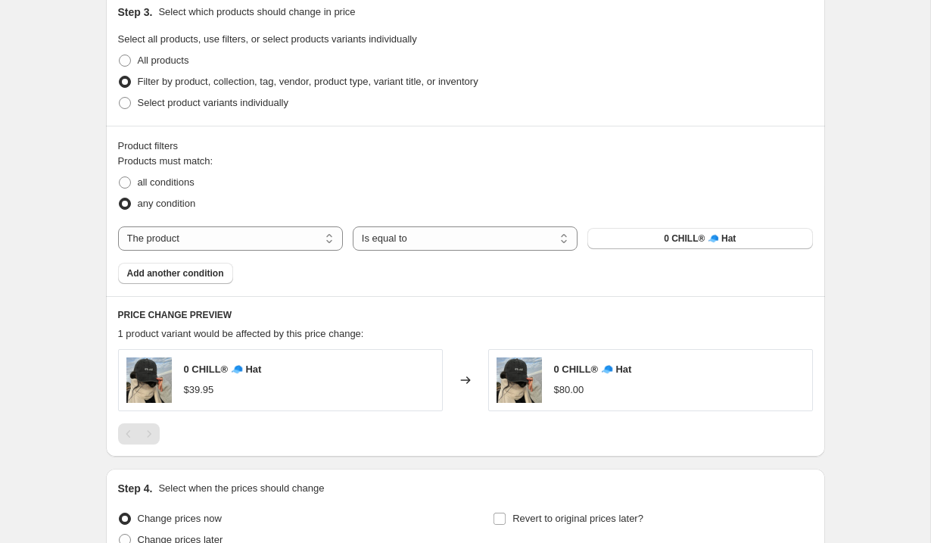
scroll to position [605, 0]
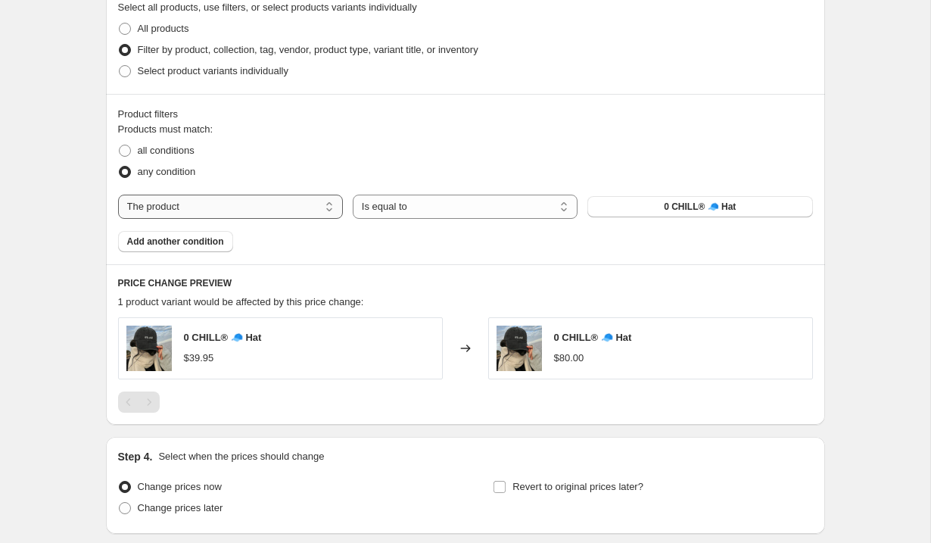
click at [306, 201] on select "The product The product's collection The product's tag The product's vendor The…" at bounding box center [230, 207] width 225 height 24
select select "collection"
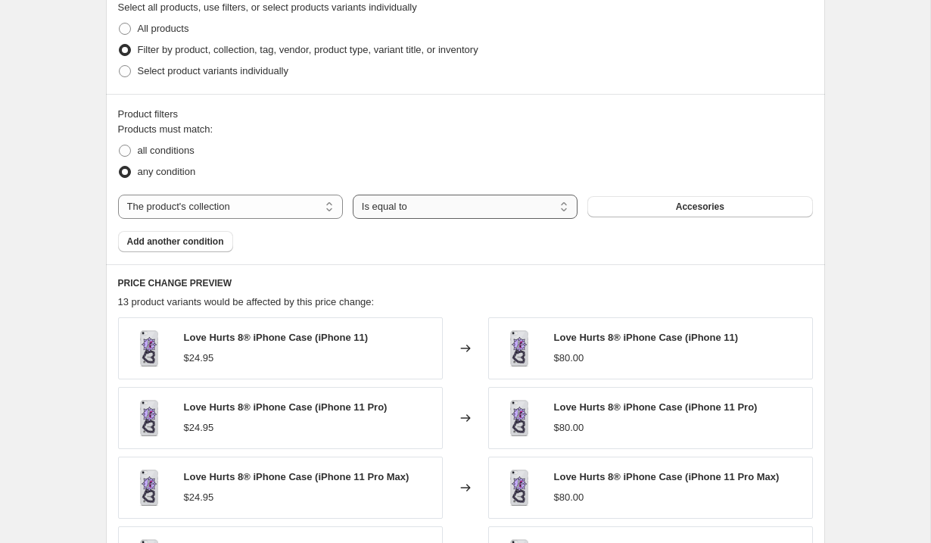
click at [493, 212] on select "Is equal to Is not equal to" at bounding box center [465, 207] width 225 height 24
click at [678, 209] on span "Accesories" at bounding box center [700, 207] width 48 height 12
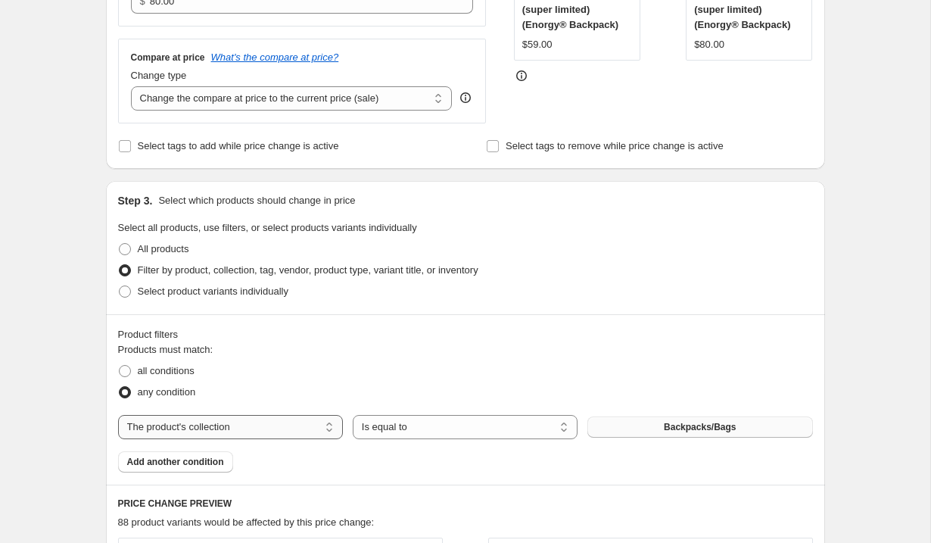
scroll to position [255, 0]
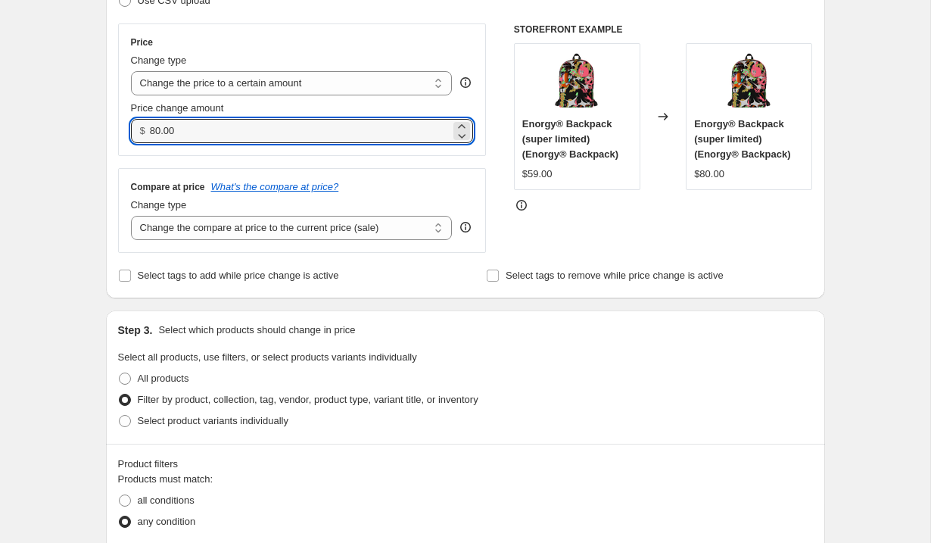
drag, startPoint x: 187, startPoint y: 129, endPoint x: 136, endPoint y: 129, distance: 50.7
click at [136, 129] on div "$ 80.00" at bounding box center [302, 131] width 343 height 24
type input "90.00"
click at [68, 137] on div "Create new price change job. This page is ready Create new price change job Dra…" at bounding box center [465, 528] width 931 height 1567
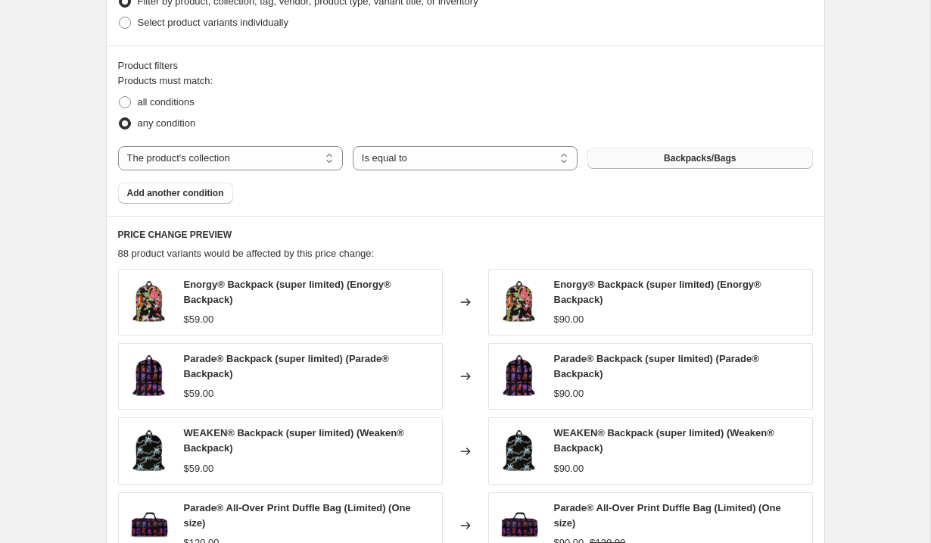
scroll to position [619, 0]
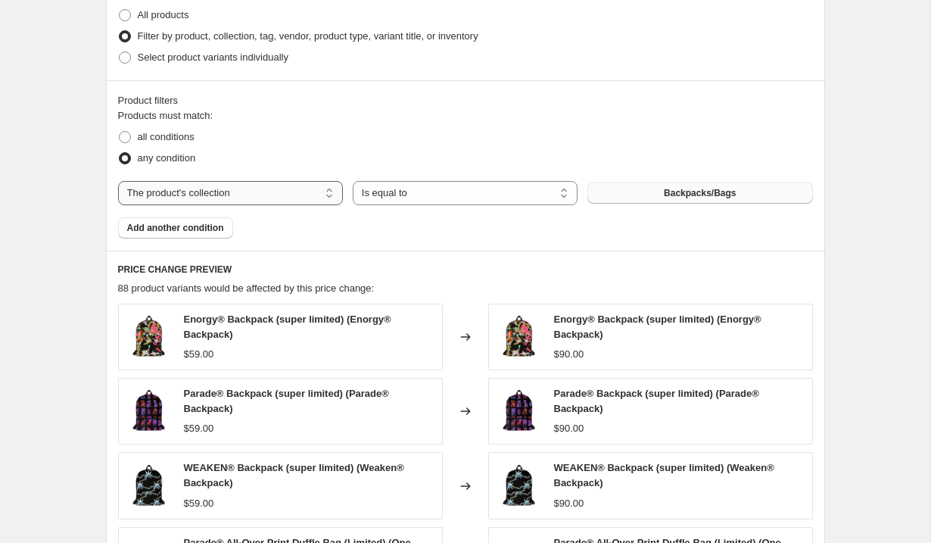
click at [296, 197] on select "The product The product's collection The product's tag The product's vendor The…" at bounding box center [230, 193] width 225 height 24
click at [398, 189] on select "Is equal to Is not equal to" at bounding box center [465, 193] width 225 height 24
click at [276, 211] on div "Products must match: all conditions any condition The product The product's col…" at bounding box center [465, 173] width 695 height 130
click at [244, 189] on select "The product The product's collection The product's tag The product's vendor The…" at bounding box center [230, 193] width 225 height 24
select select "title"
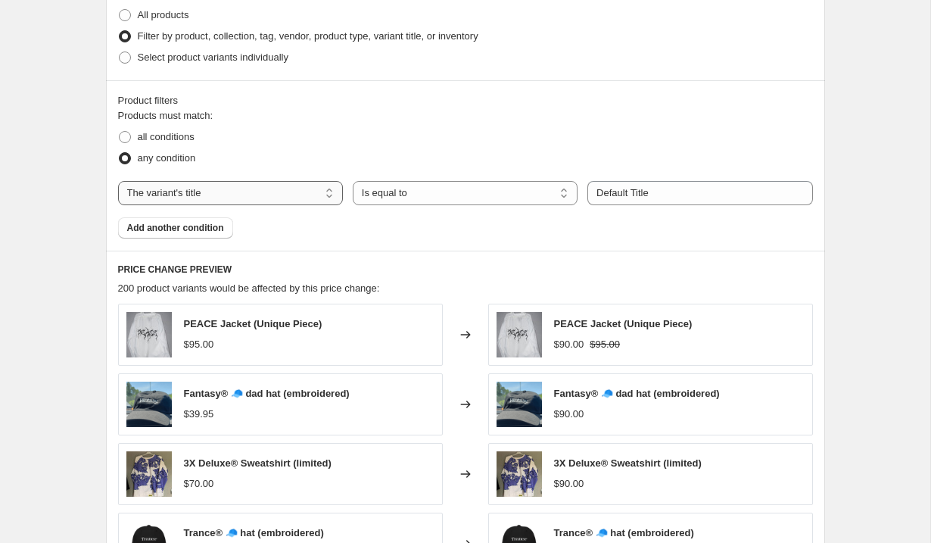
click at [247, 191] on select "The product The product's collection The product's tag The product's vendor The…" at bounding box center [230, 193] width 225 height 24
click at [399, 192] on select "Is equal to Is not equal to Contains" at bounding box center [465, 193] width 225 height 24
click at [638, 186] on input "Default Title" at bounding box center [700, 193] width 225 height 24
click at [646, 191] on input "Default Title" at bounding box center [700, 193] width 225 height 24
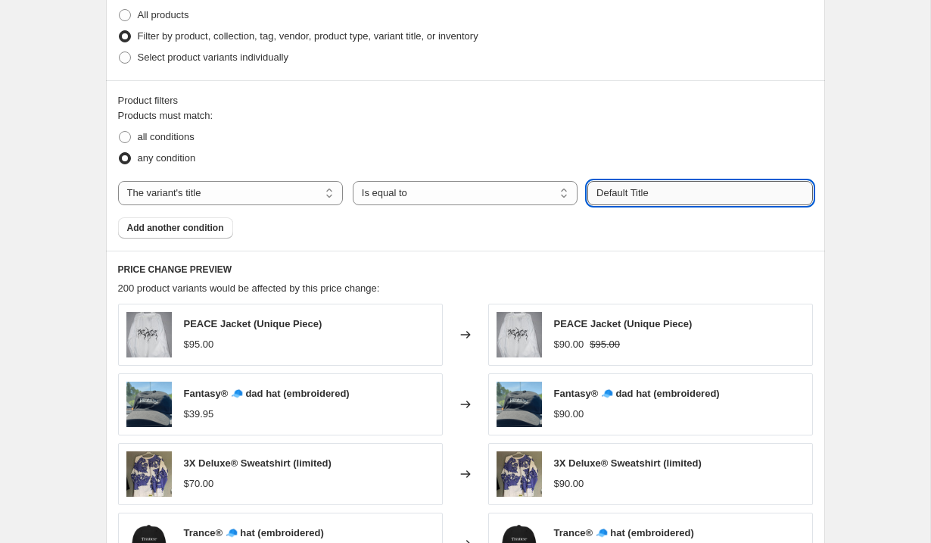
click at [646, 191] on input "Default Title" at bounding box center [700, 193] width 225 height 24
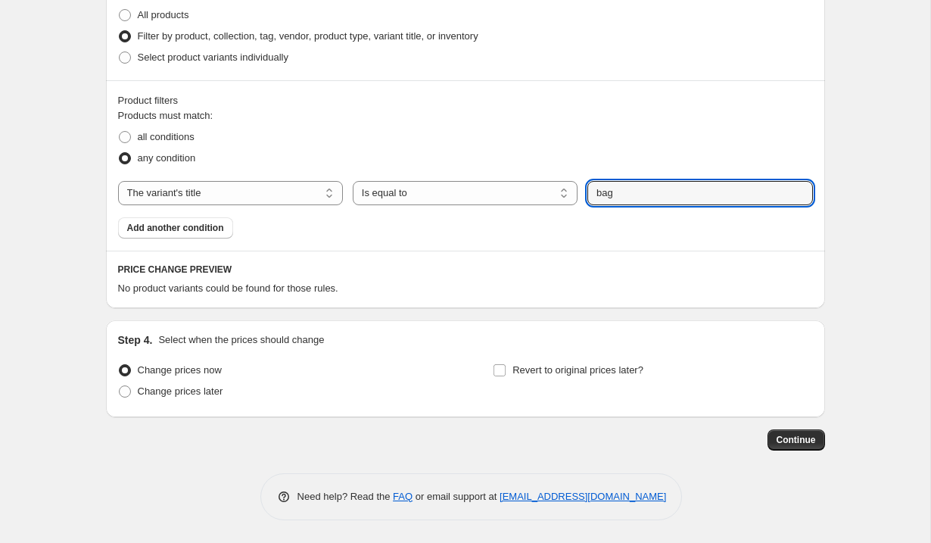
scroll to position [618, 0]
drag, startPoint x: 629, startPoint y: 198, endPoint x: 597, endPoint y: 198, distance: 31.8
click at [597, 198] on input "bag" at bounding box center [700, 194] width 225 height 24
click at [620, 194] on input "backpack" at bounding box center [700, 194] width 225 height 24
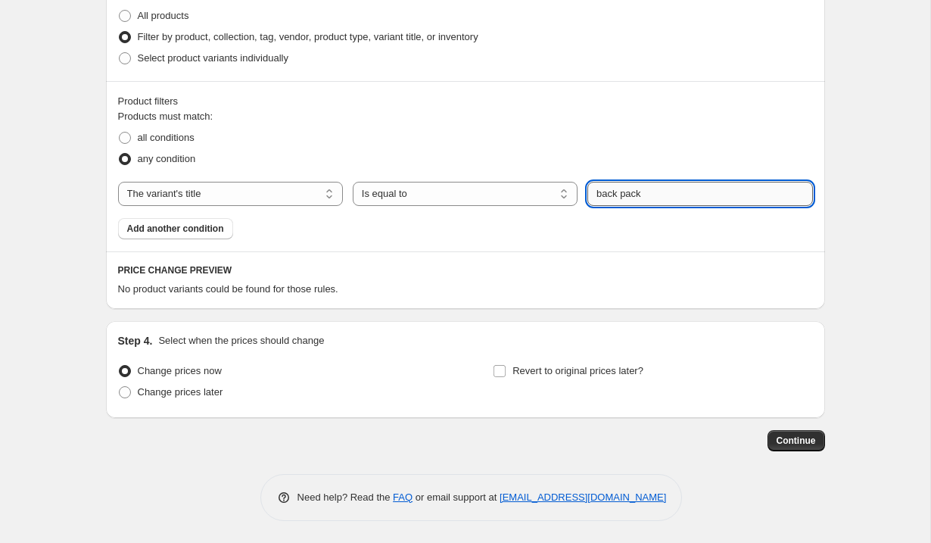
click at [648, 190] on input "back pack" at bounding box center [700, 194] width 225 height 24
click at [639, 193] on input ""back pack"" at bounding box center [700, 194] width 225 height 24
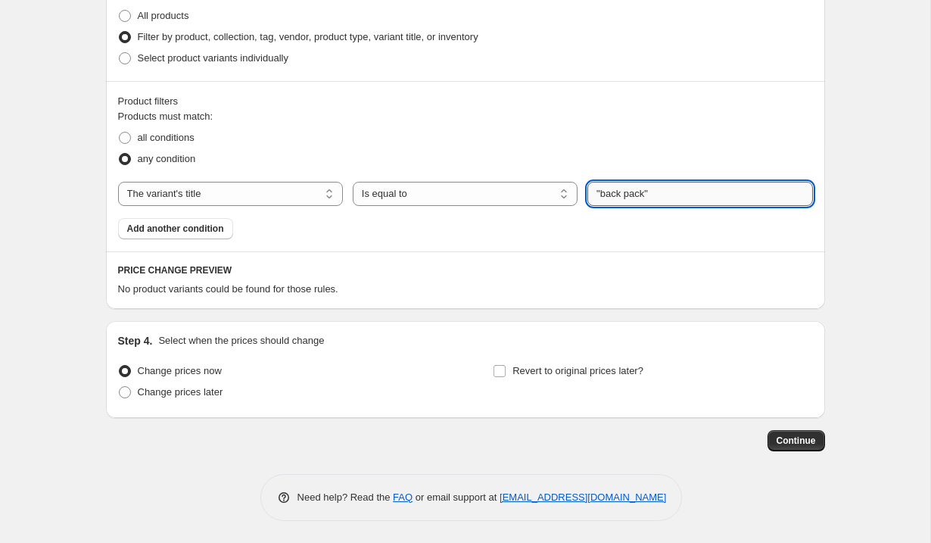
click at [639, 193] on input ""back pack"" at bounding box center [700, 194] width 225 height 24
type input "sweatshirt"
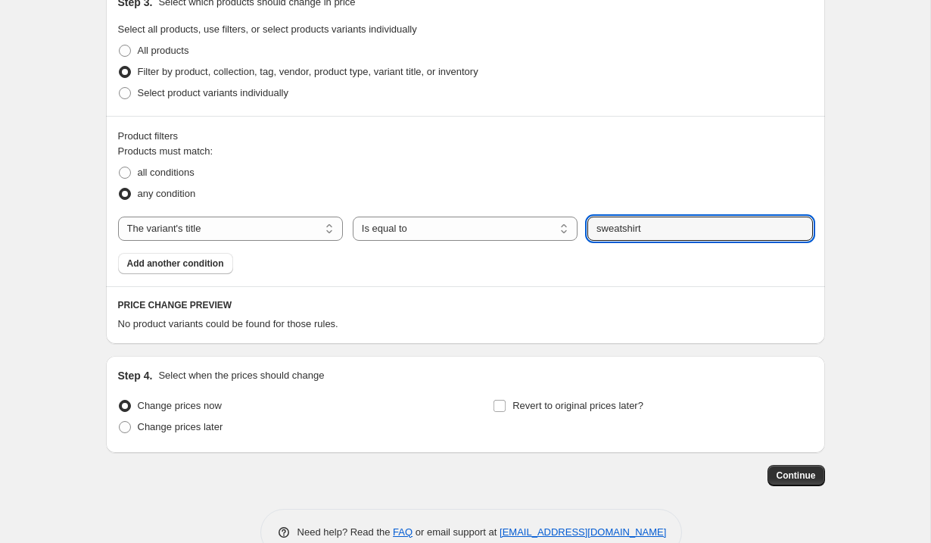
scroll to position [582, 0]
click at [126, 51] on span at bounding box center [125, 51] width 12 height 12
click at [120, 46] on input "All products" at bounding box center [119, 45] width 1 height 1
radio input "true"
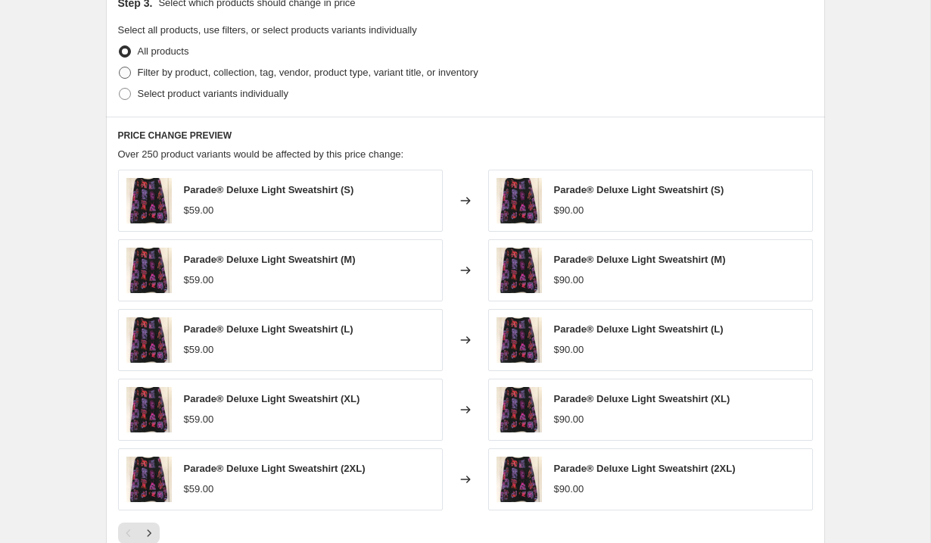
click at [123, 66] on span at bounding box center [125, 73] width 14 height 14
click at [120, 67] on input "Filter by product, collection, tag, vendor, product type, variant title, or inv…" at bounding box center [119, 67] width 1 height 1
radio input "true"
select select "title"
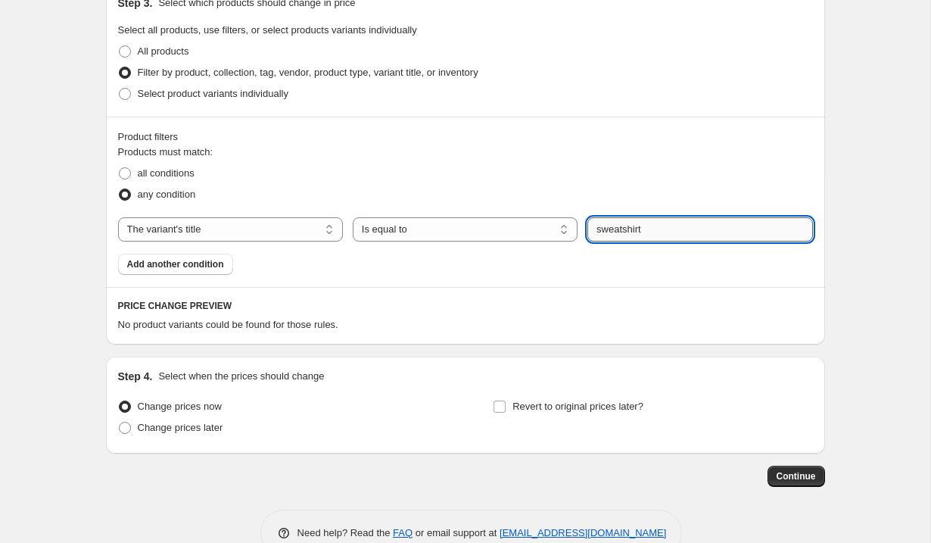
click at [647, 238] on input "sweatshirt" at bounding box center [700, 229] width 225 height 24
drag, startPoint x: 659, startPoint y: 232, endPoint x: 504, endPoint y: 232, distance: 155.2
click at [504, 232] on div "The product The product's collection The product's tag The product's vendor The…" at bounding box center [465, 229] width 695 height 24
type input "deluxe"
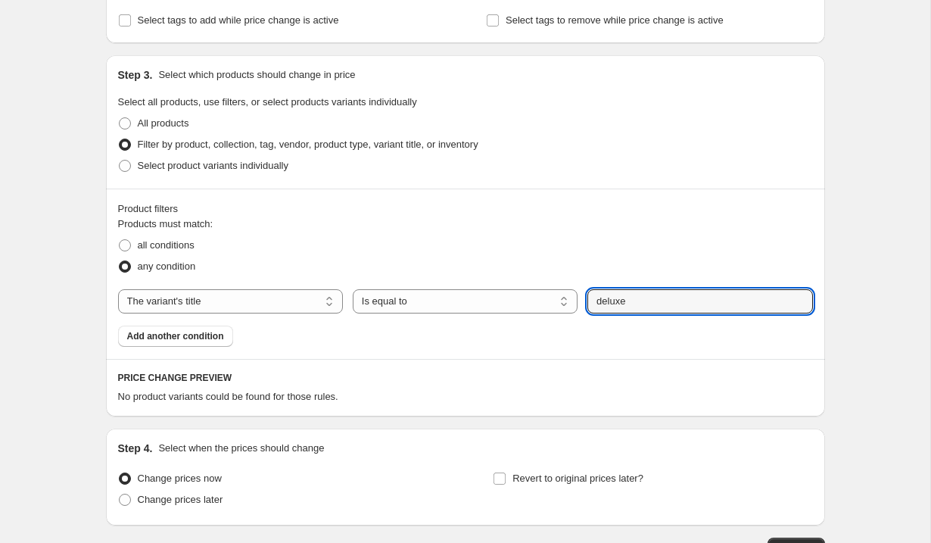
scroll to position [542, 0]
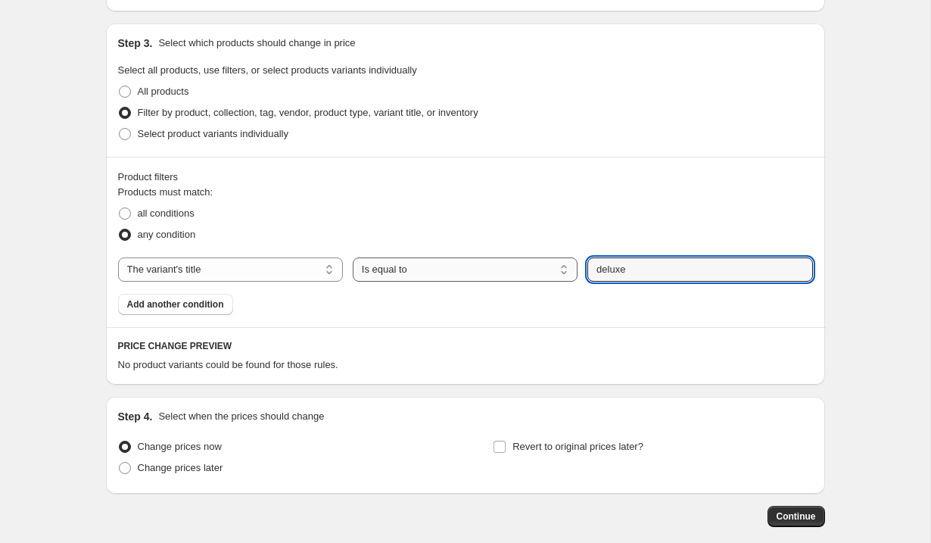
click at [447, 264] on select "Is equal to Is not equal to Contains" at bounding box center [465, 269] width 225 height 24
select select "contains"
drag, startPoint x: 641, startPoint y: 270, endPoint x: 575, endPoint y: 269, distance: 66.7
click at [575, 269] on div "The product The product's collection The product's tag The product's vendor The…" at bounding box center [465, 269] width 695 height 24
click at [588, 23] on button "Submit" at bounding box center [609, 31] width 43 height 16
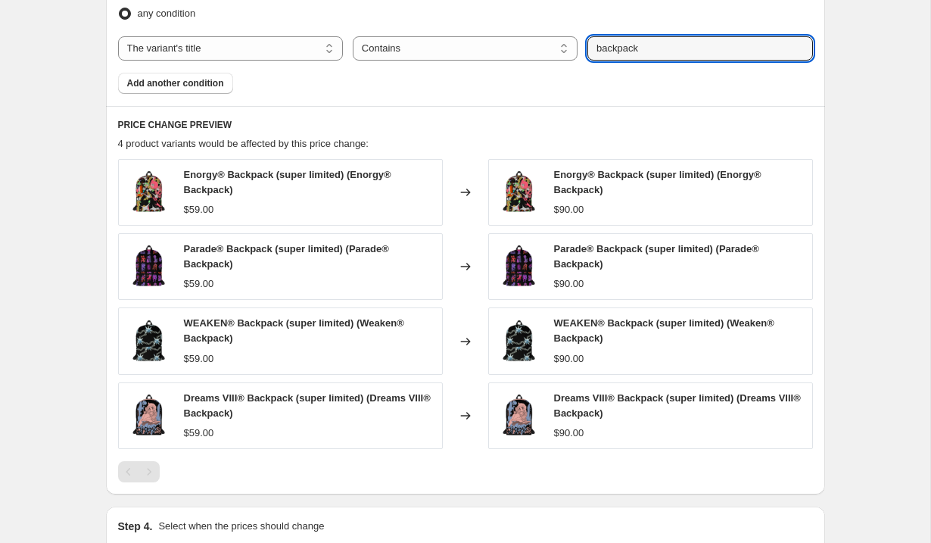
scroll to position [759, 0]
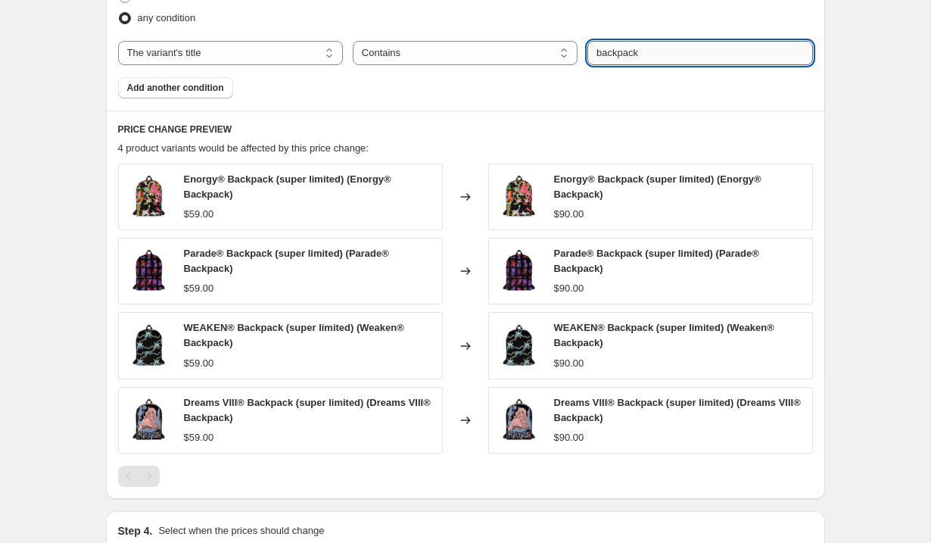
click at [620, 51] on input "backpack" at bounding box center [700, 53] width 225 height 24
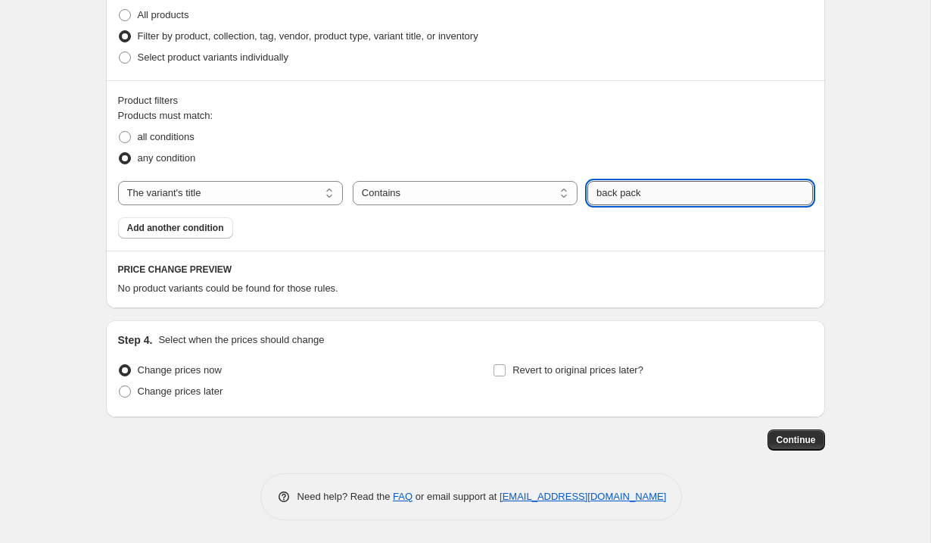
scroll to position [618, 0]
click at [641, 193] on input "back pack" at bounding box center [700, 194] width 225 height 24
drag, startPoint x: 667, startPoint y: 195, endPoint x: 513, endPoint y: 182, distance: 155.0
click at [514, 183] on div "The product The product's collection The product's tag The product's vendor The…" at bounding box center [465, 194] width 695 height 24
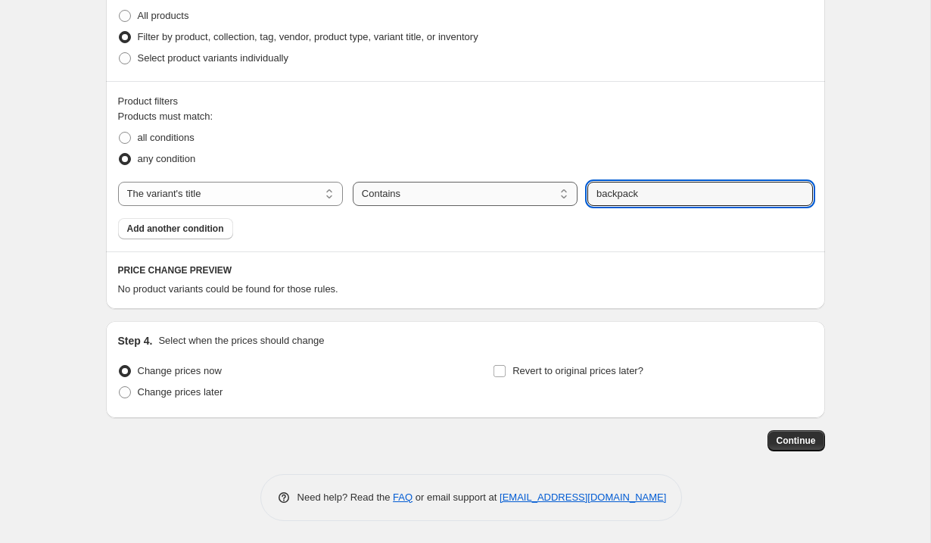
type input "backpack"
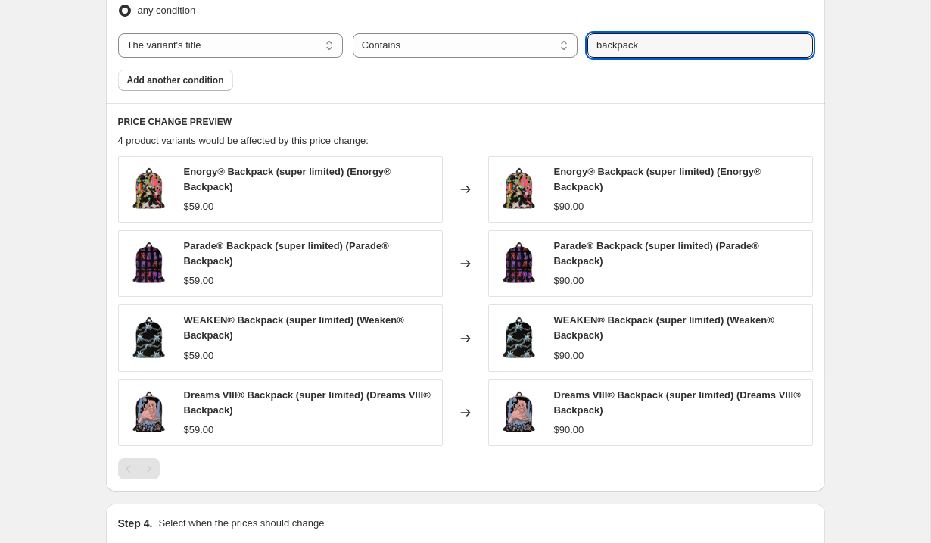
scroll to position [763, 0]
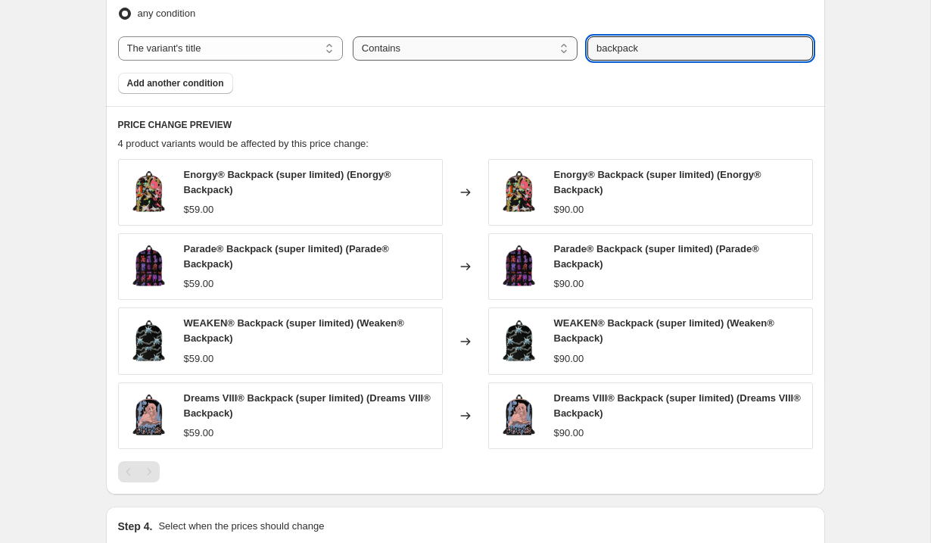
click at [409, 36] on select "Is equal to Is not equal to Contains" at bounding box center [465, 48] width 225 height 24
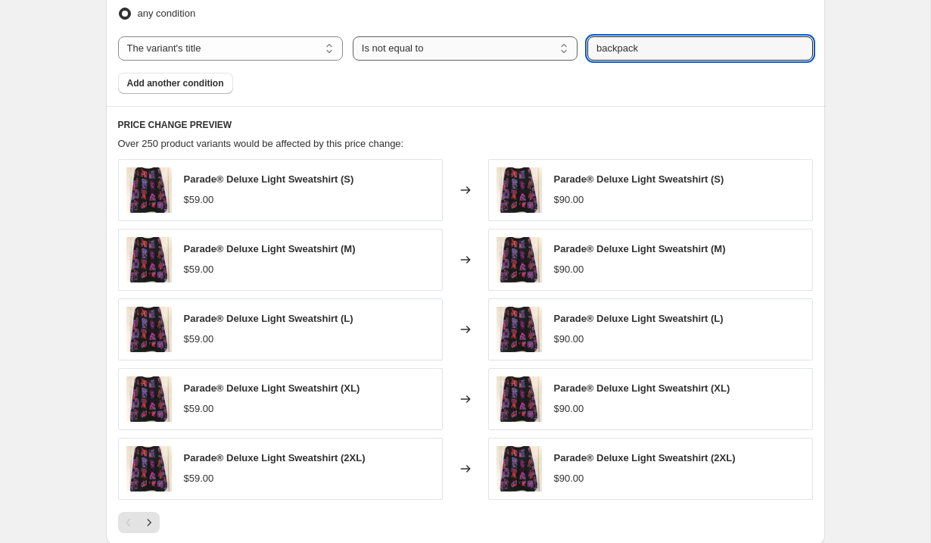
click at [407, 51] on select "Is equal to Is not equal to Contains" at bounding box center [465, 48] width 225 height 24
select select "equal"
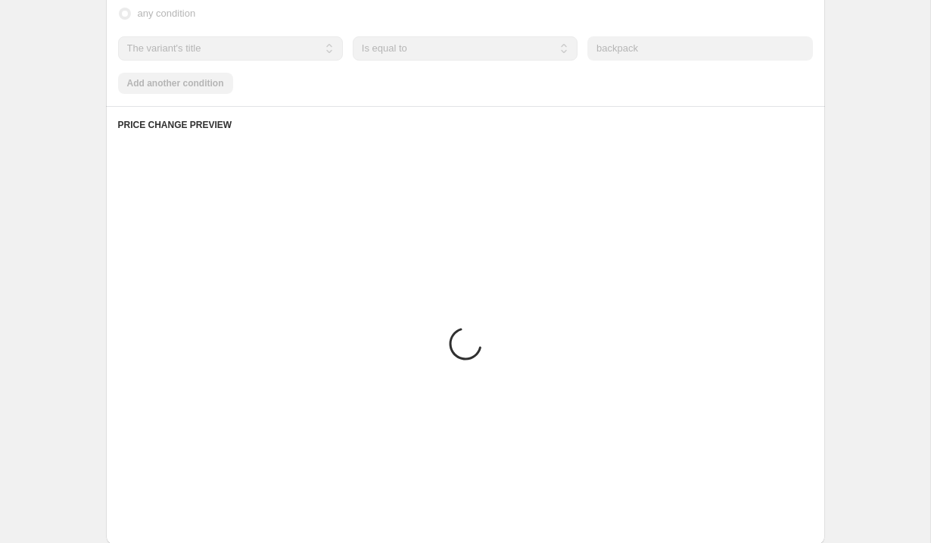
scroll to position [618, 0]
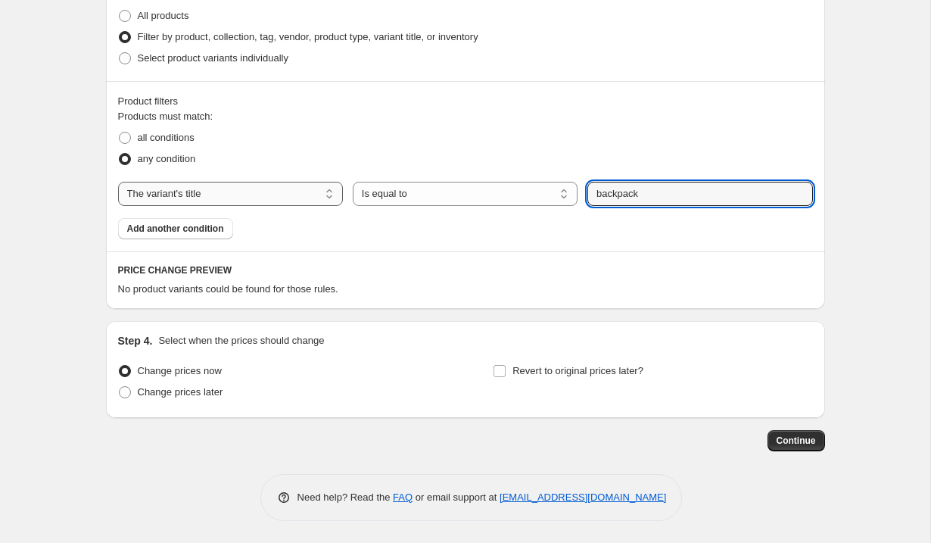
click at [283, 204] on select "The product The product's collection The product's tag The product's vendor The…" at bounding box center [230, 194] width 225 height 24
select select "product"
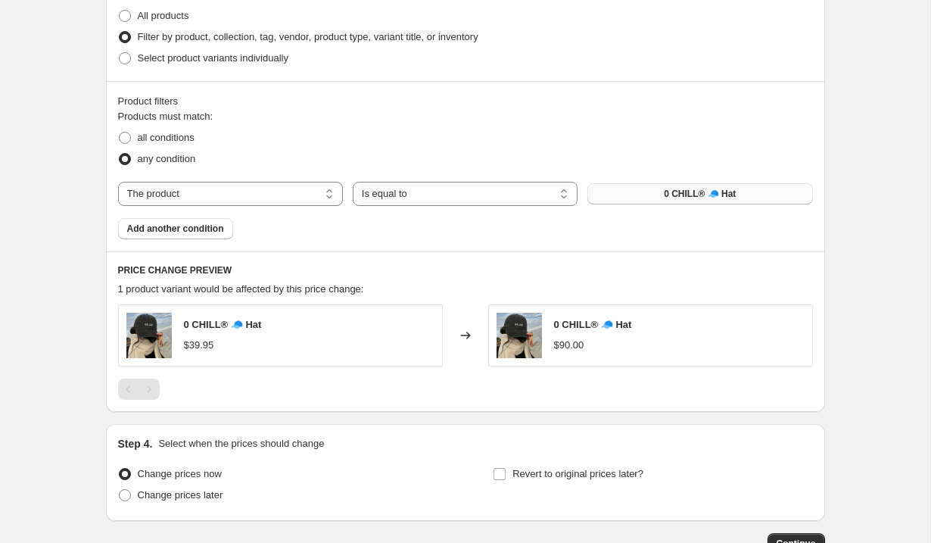
click at [653, 186] on button "0 CHILL® 🧢 Hat" at bounding box center [700, 193] width 225 height 21
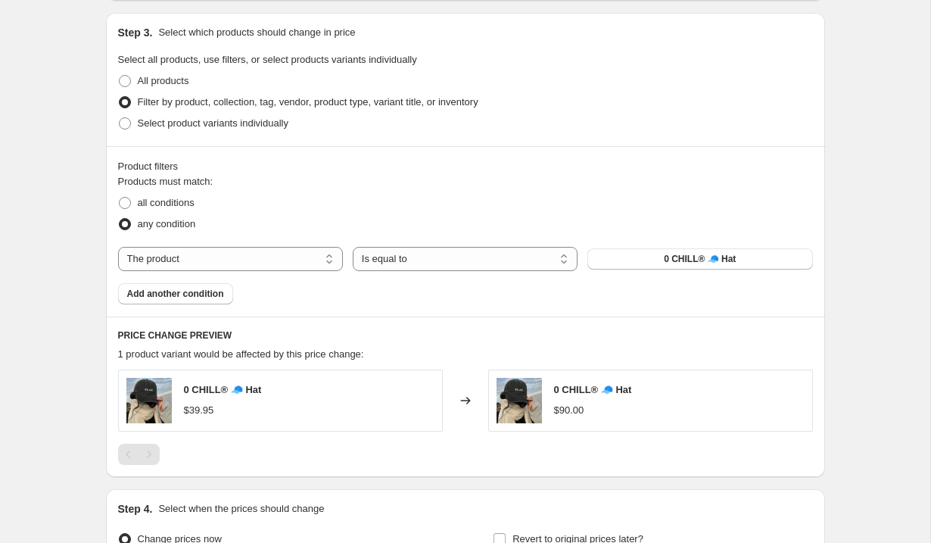
scroll to position [552, 0]
click at [127, 122] on span at bounding box center [125, 124] width 12 height 12
click at [120, 119] on input "Select product variants individually" at bounding box center [119, 118] width 1 height 1
radio input "true"
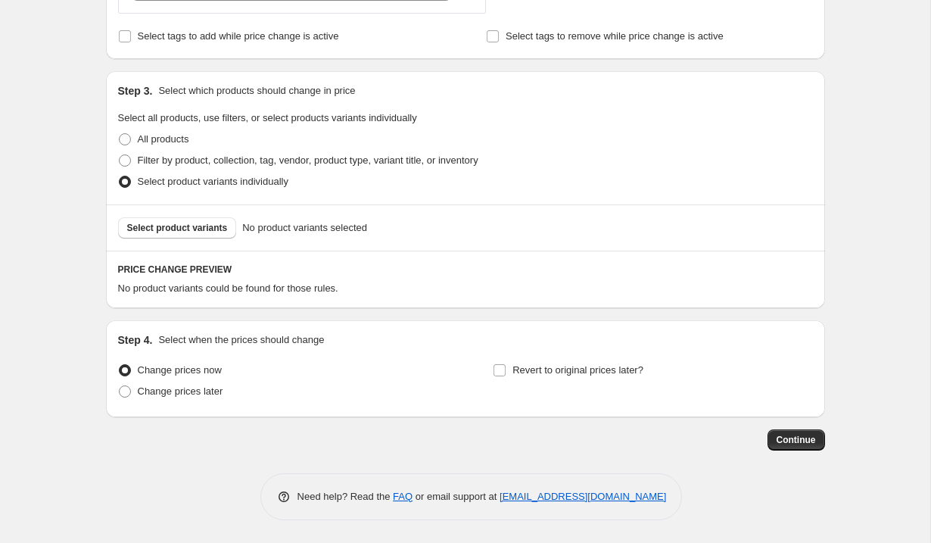
scroll to position [494, 0]
click at [207, 222] on button "Select product variants" at bounding box center [177, 228] width 119 height 21
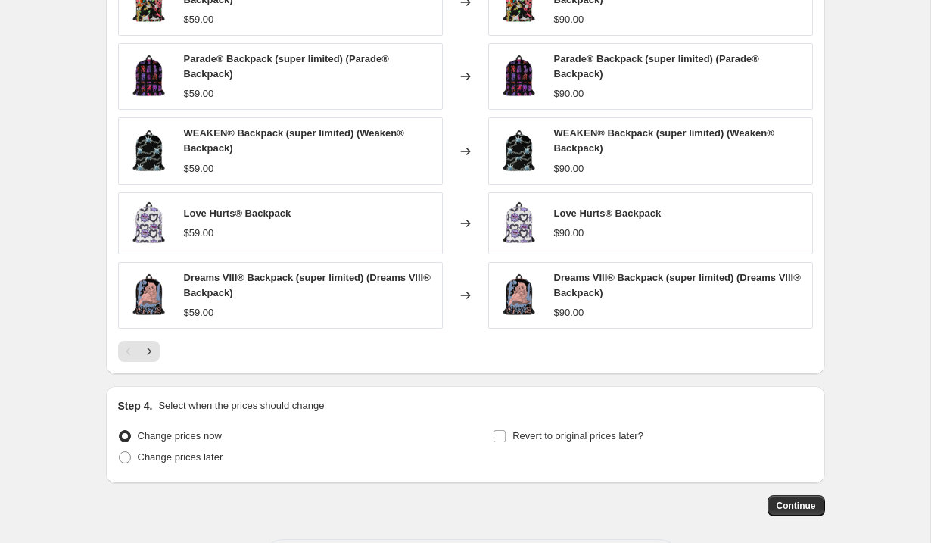
scroll to position [895, 0]
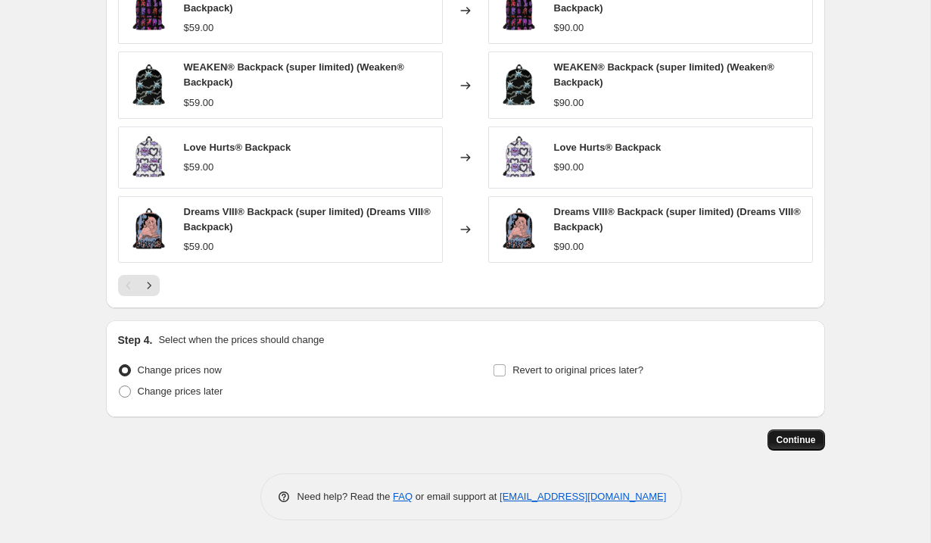
click at [797, 447] on button "Continue" at bounding box center [797, 439] width 58 height 21
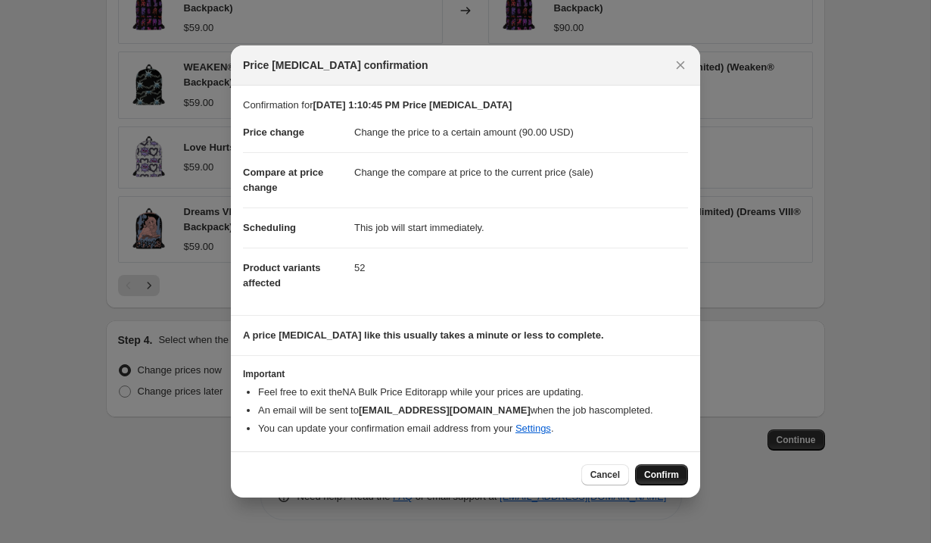
click at [660, 472] on span "Confirm" at bounding box center [661, 475] width 35 height 12
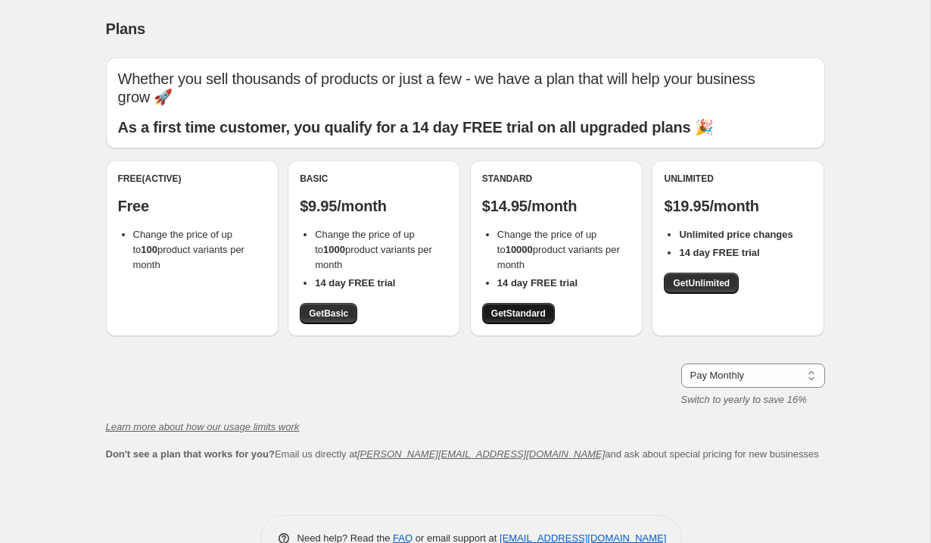
click at [507, 307] on span "Get Standard" at bounding box center [518, 313] width 55 height 12
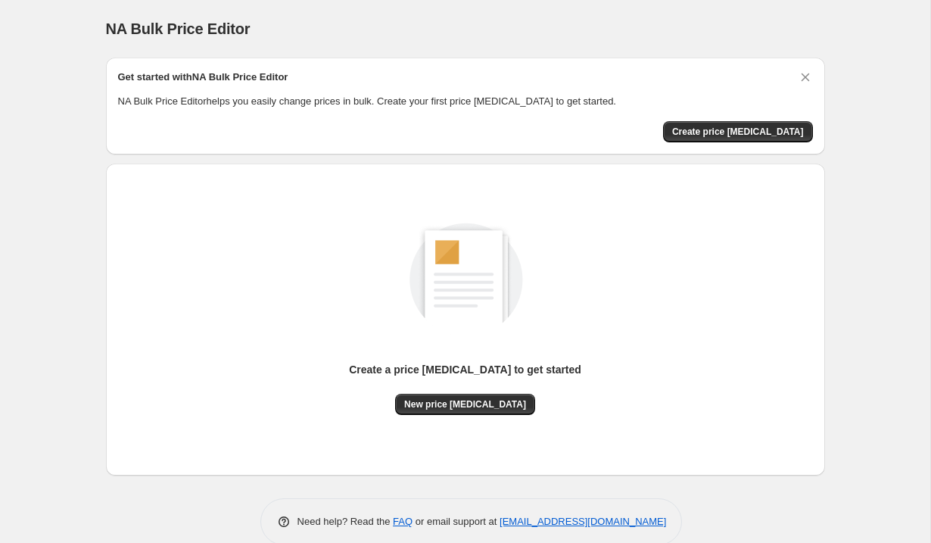
scroll to position [24, 0]
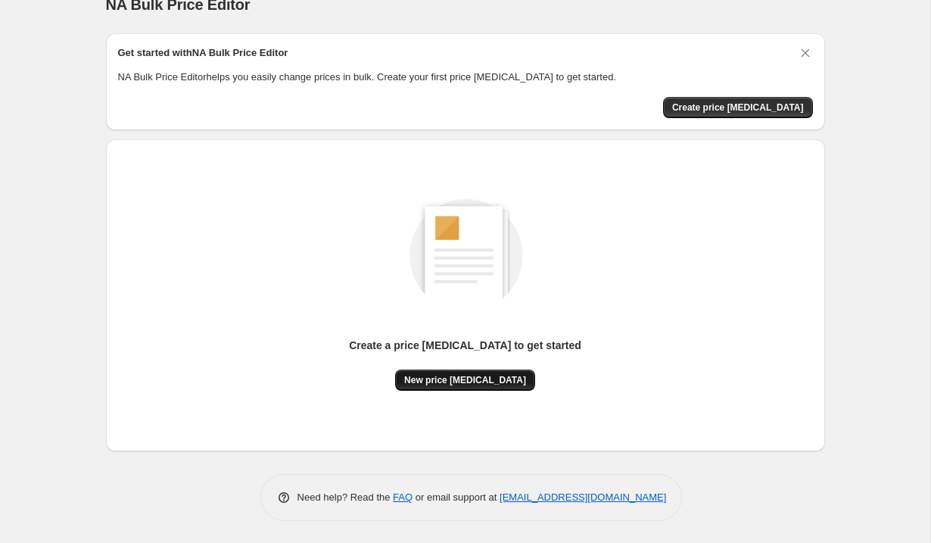
click at [444, 381] on span "New price [MEDICAL_DATA]" at bounding box center [465, 380] width 122 height 12
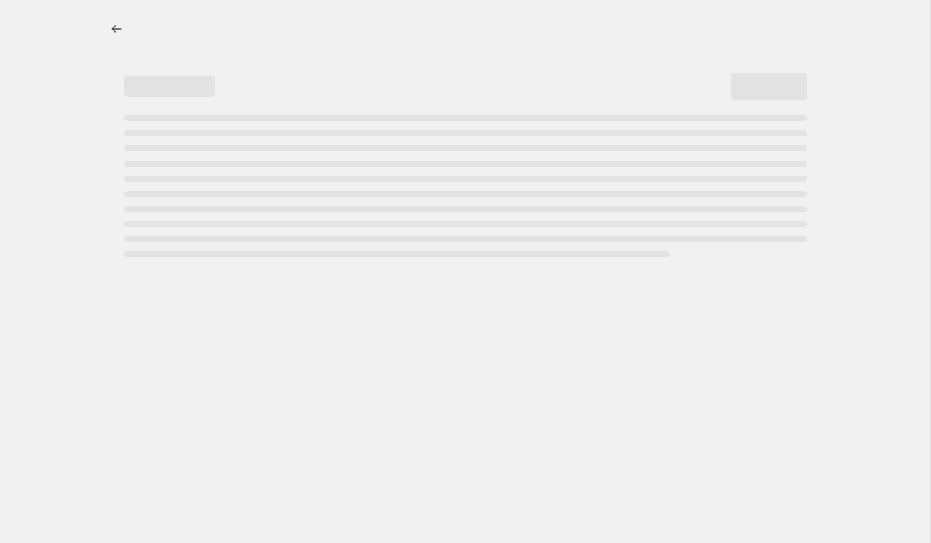
select select "percentage"
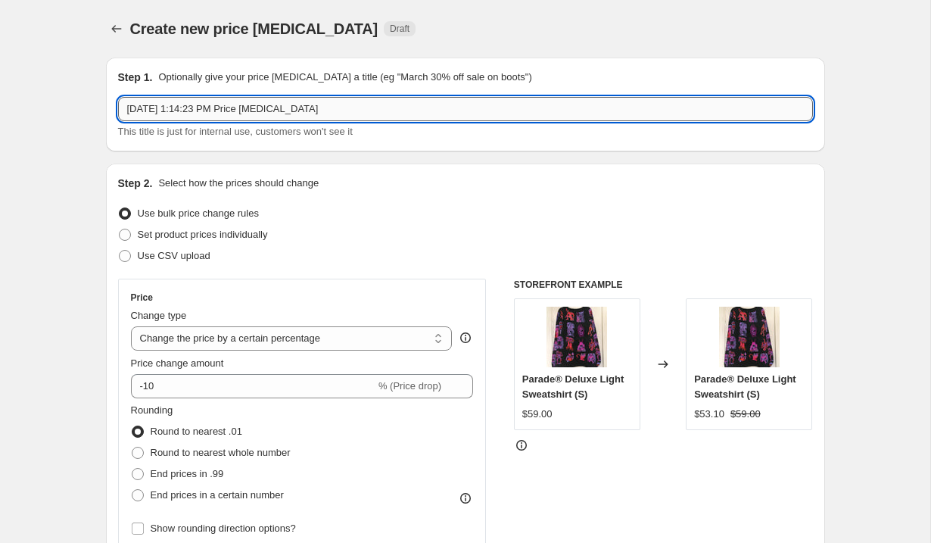
click at [241, 116] on input "[DATE] 1:14:23 PM Price [MEDICAL_DATA]" at bounding box center [465, 109] width 695 height 24
type input "SHORTZ"
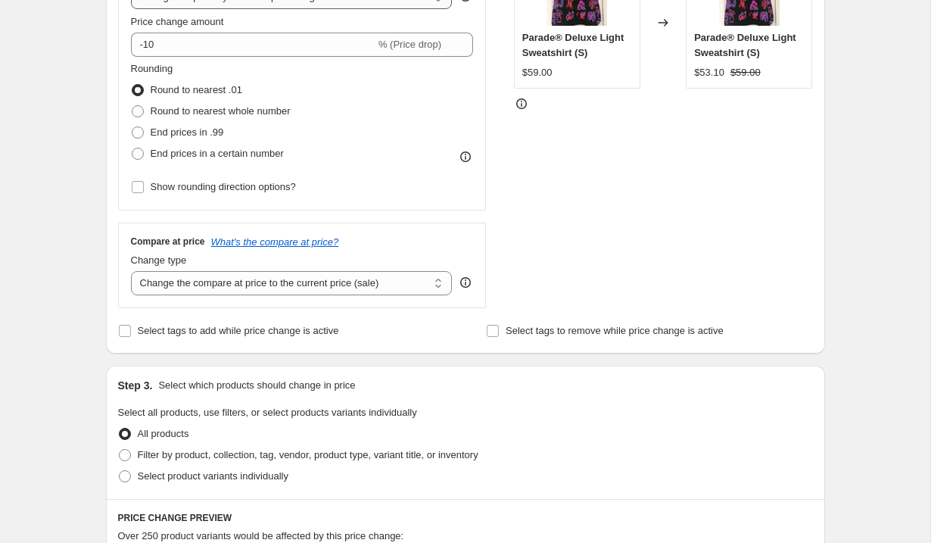
scroll to position [420, 0]
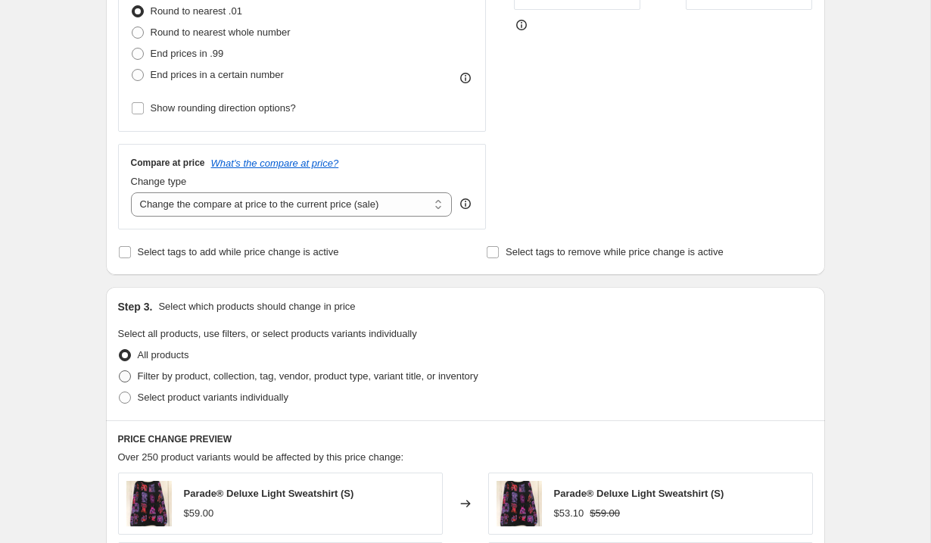
click at [123, 377] on span at bounding box center [125, 376] width 12 height 12
click at [120, 371] on input "Filter by product, collection, tag, vendor, product type, variant title, or inv…" at bounding box center [119, 370] width 1 height 1
radio input "true"
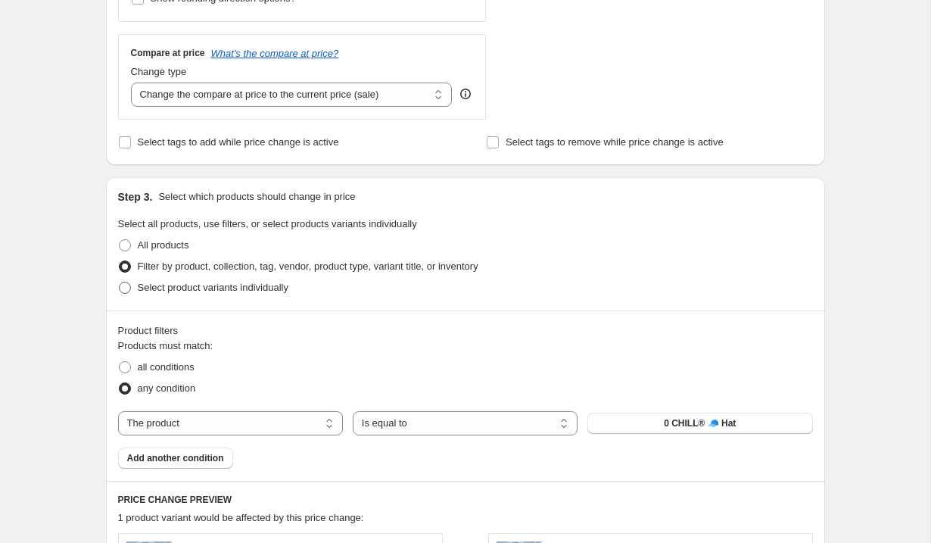
scroll to position [567, 0]
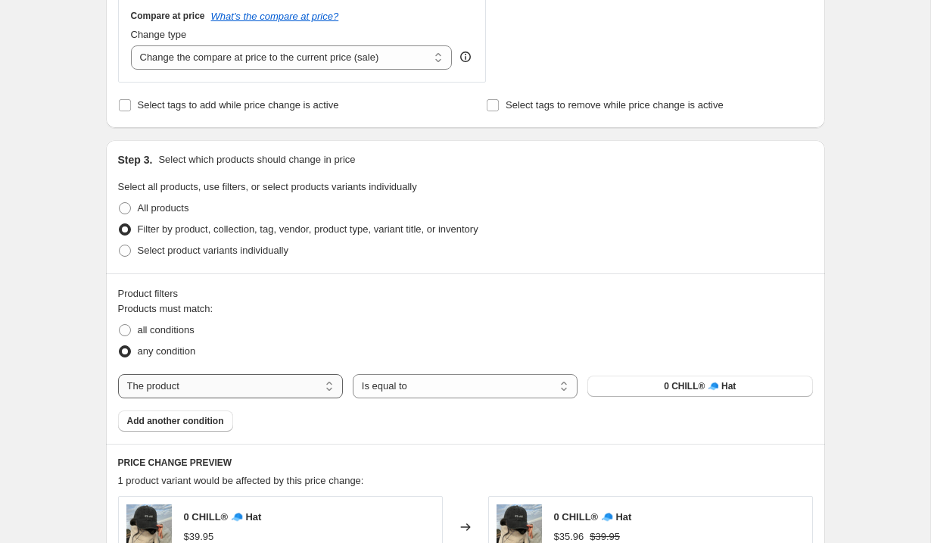
click at [262, 392] on select "The product The product's collection The product's tag The product's vendor The…" at bounding box center [230, 386] width 225 height 24
select select "collection"
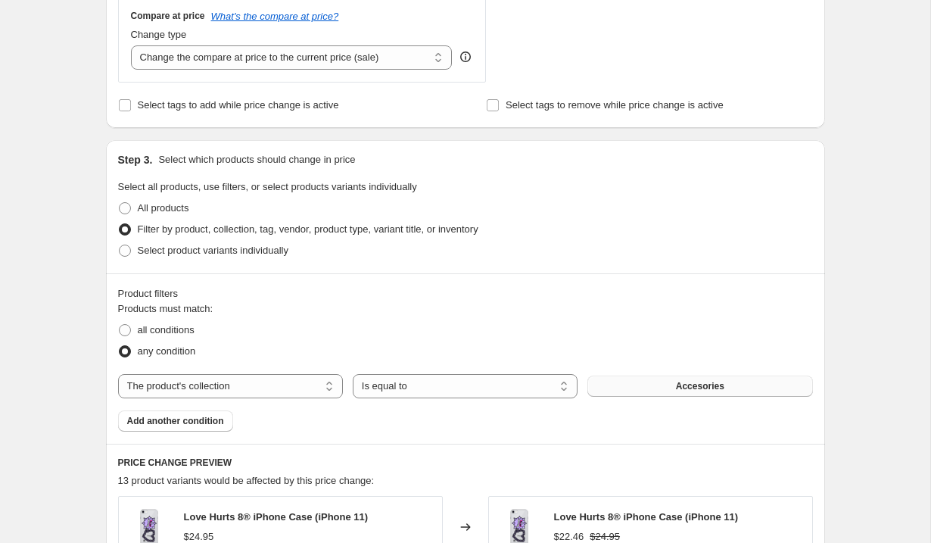
click at [648, 391] on button "Accesories" at bounding box center [700, 386] width 225 height 21
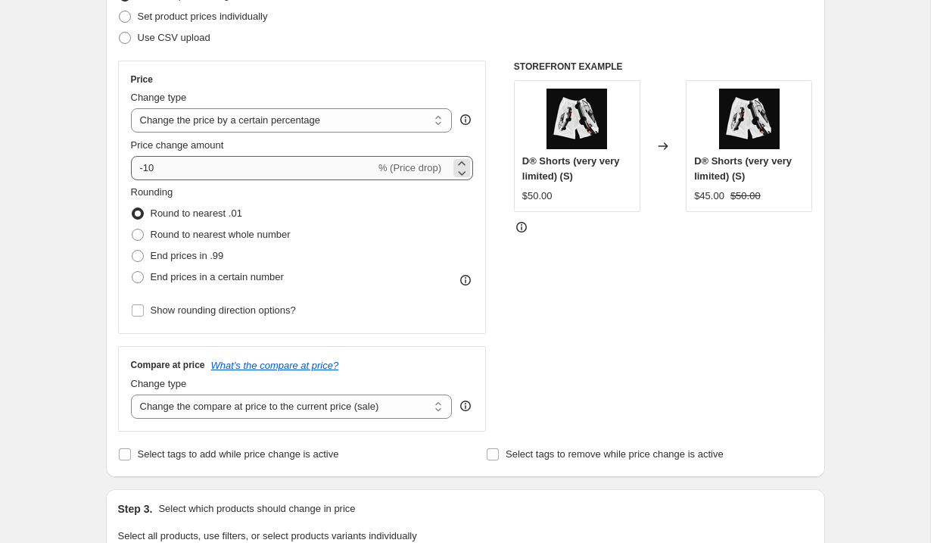
scroll to position [192, 0]
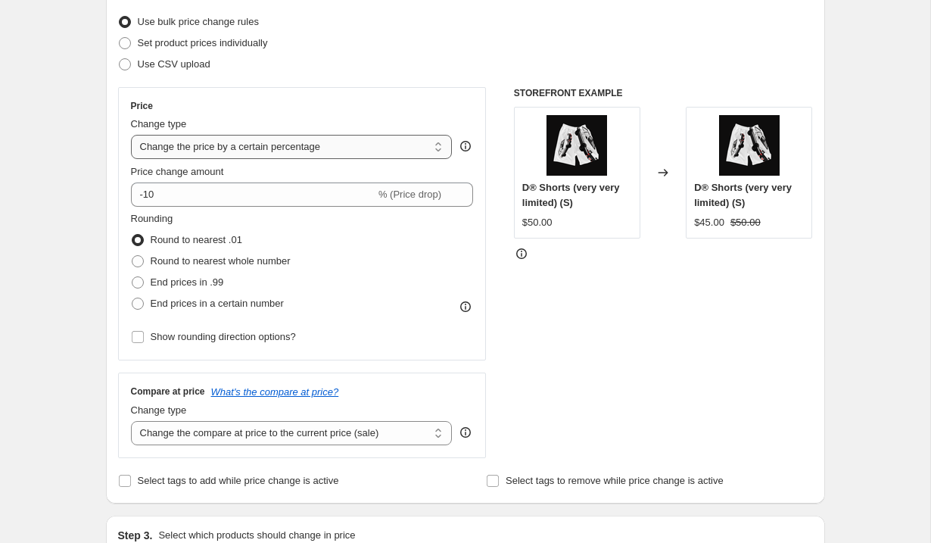
click at [191, 158] on select "Change the price to a certain amount Change the price by a certain amount Chang…" at bounding box center [292, 147] width 322 height 24
select select "to"
click at [131, 135] on select "Change the price to a certain amount Change the price by a certain amount Chang…" at bounding box center [292, 147] width 322 height 24
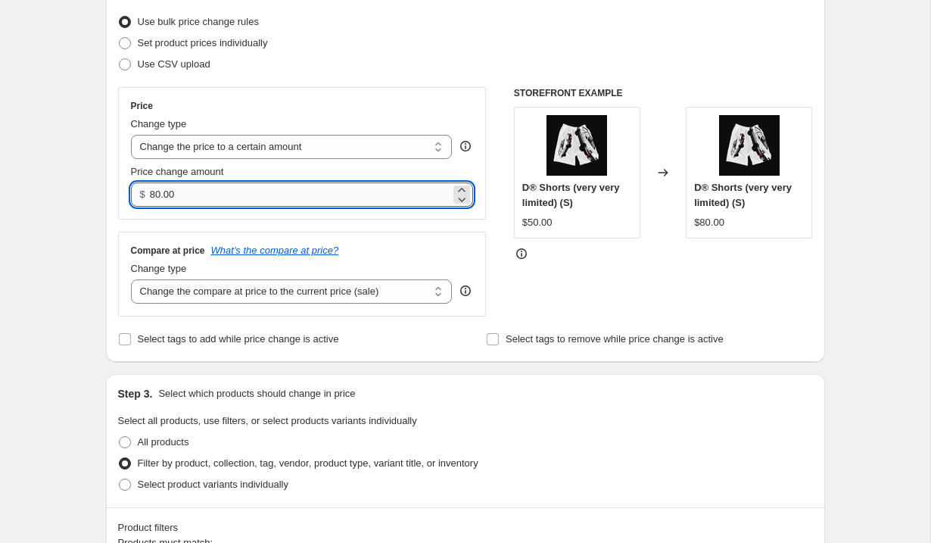
click at [187, 198] on input "80.00" at bounding box center [300, 194] width 301 height 24
type input "8"
type input "70.00"
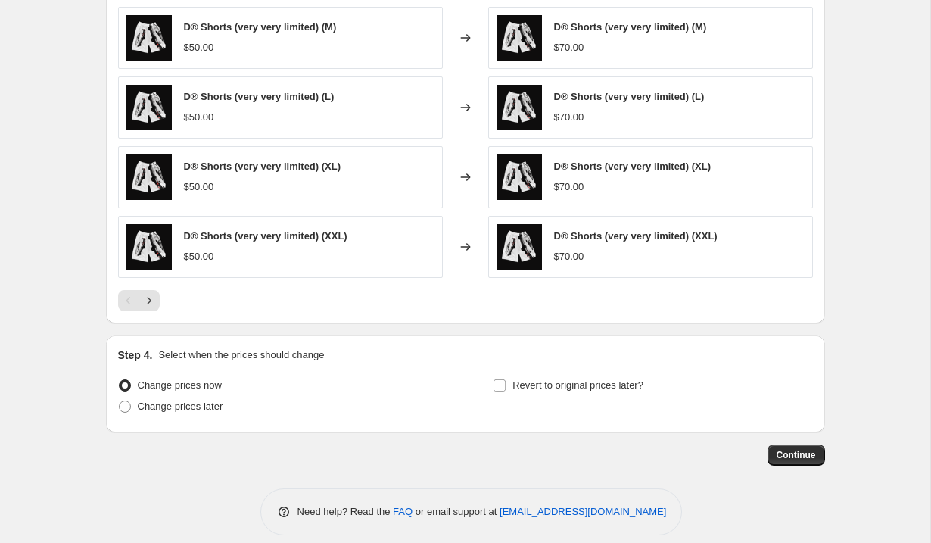
scroll to position [986, 0]
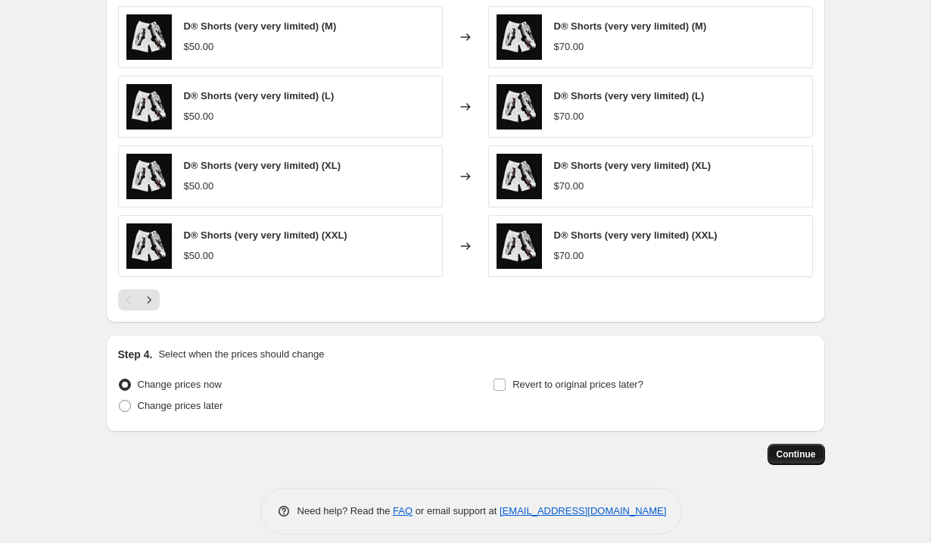
click at [799, 451] on span "Continue" at bounding box center [796, 454] width 39 height 12
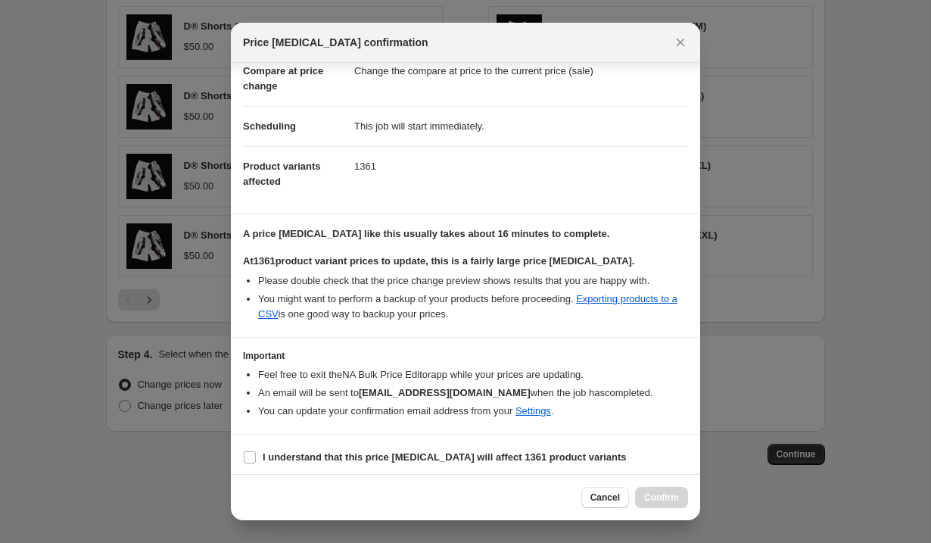
scroll to position [85, 0]
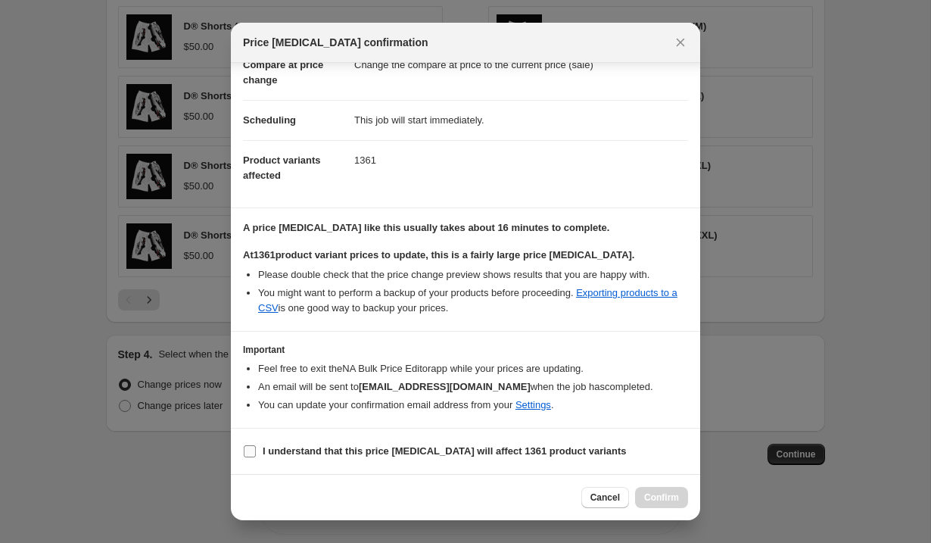
click at [248, 448] on input "I understand that this price [MEDICAL_DATA] will affect 1361 product variants" at bounding box center [250, 451] width 12 height 12
checkbox input "true"
click at [677, 499] on span "Confirm" at bounding box center [661, 497] width 35 height 12
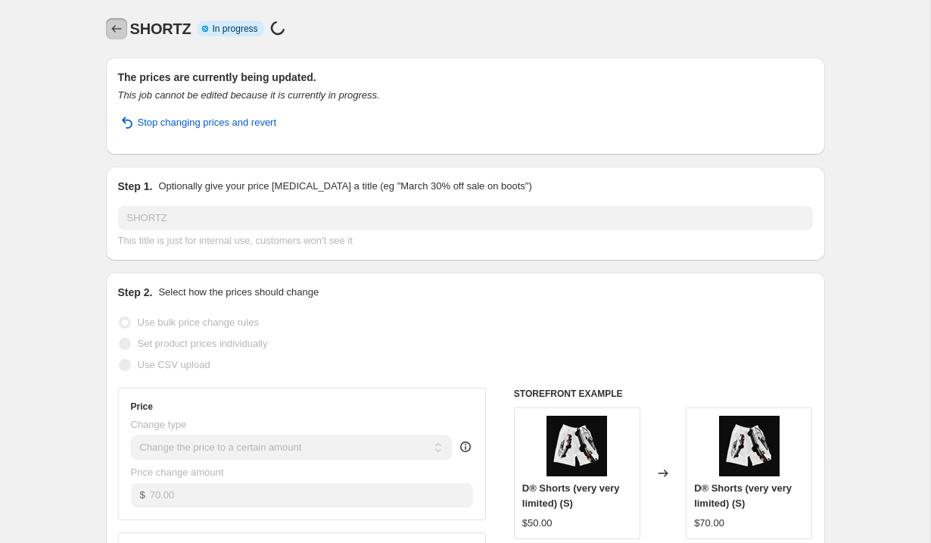
click at [117, 26] on icon "Price change jobs" at bounding box center [116, 28] width 15 height 15
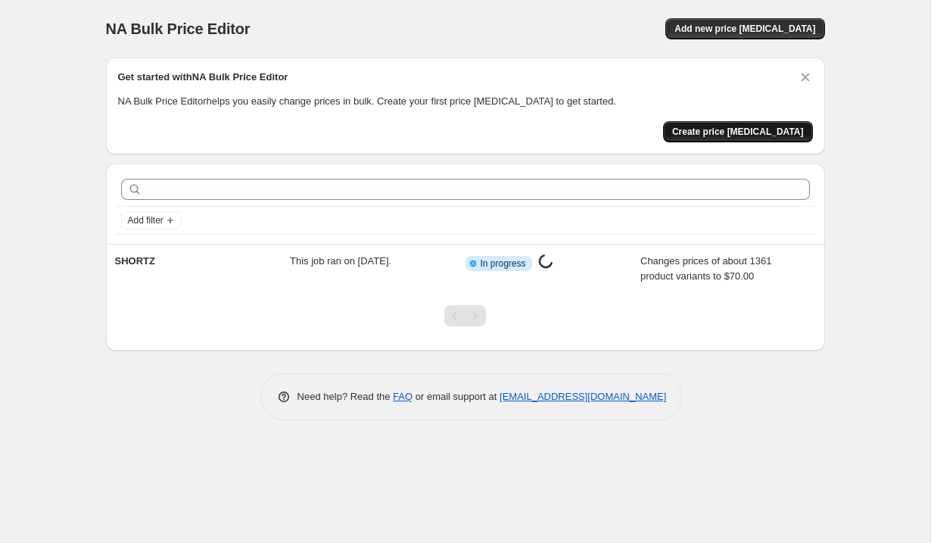
click at [716, 133] on span "Create price [MEDICAL_DATA]" at bounding box center [738, 132] width 132 height 12
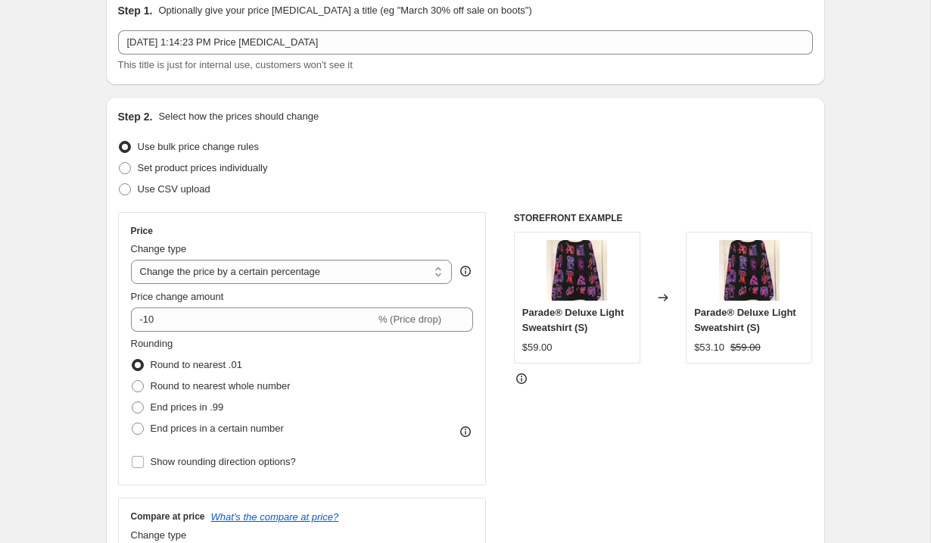
scroll to position [74, 0]
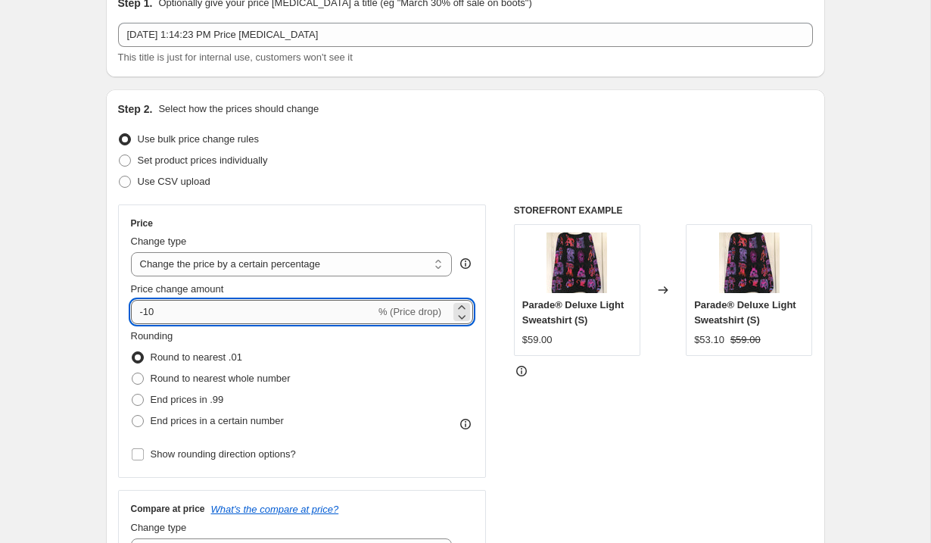
click at [167, 310] on input "-10" at bounding box center [253, 312] width 245 height 24
click at [174, 260] on select "Change the price to a certain amount Change the price by a certain amount Chang…" at bounding box center [292, 264] width 322 height 24
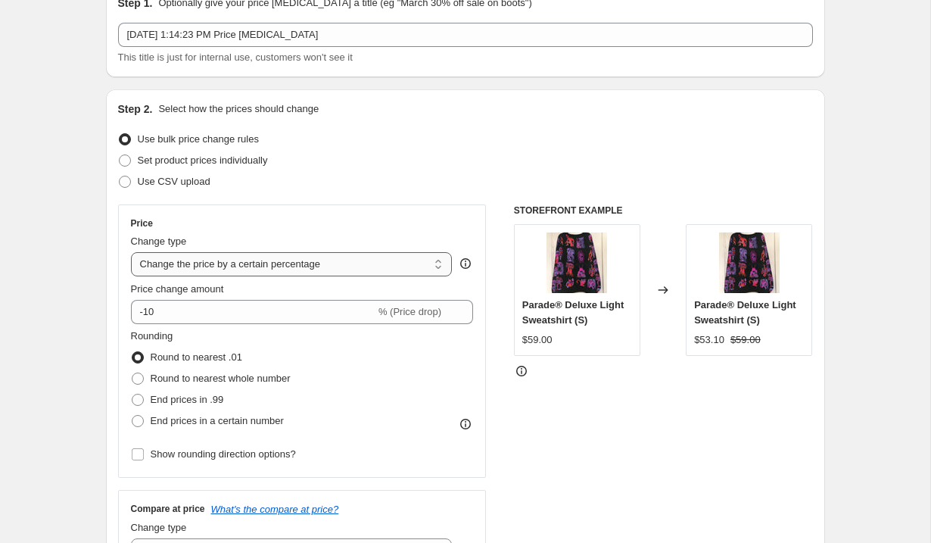
select select "to"
click at [131, 252] on select "Change the price to a certain amount Change the price by a certain amount Chang…" at bounding box center [292, 264] width 322 height 24
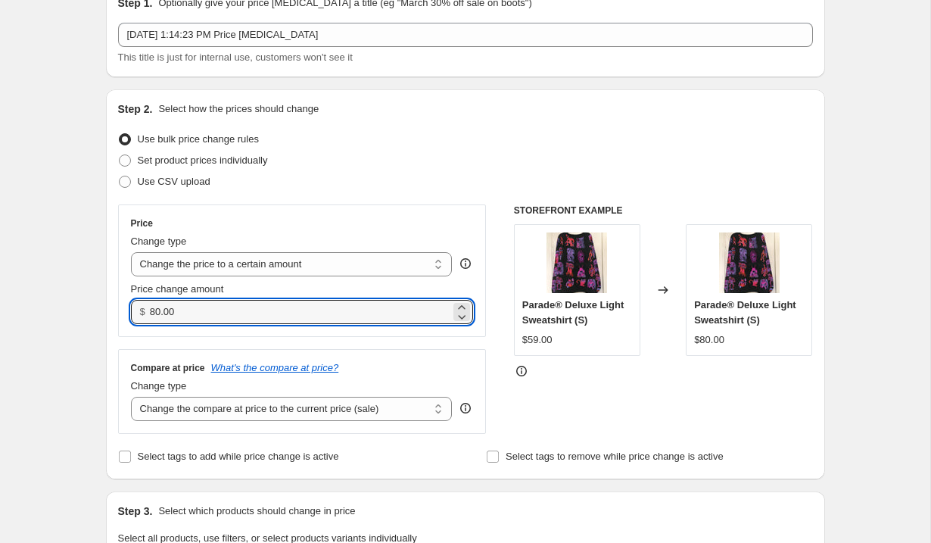
drag, startPoint x: 191, startPoint y: 311, endPoint x: 83, endPoint y: 311, distance: 107.5
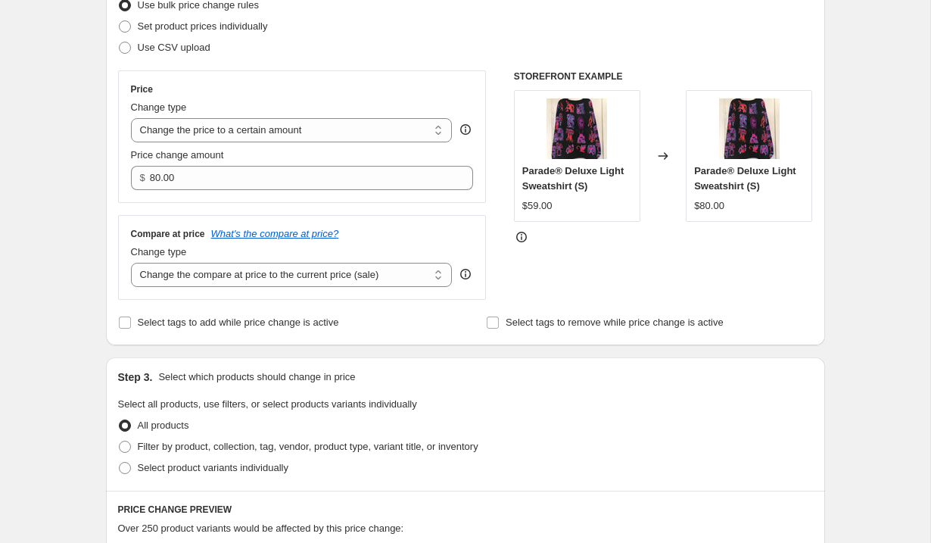
scroll to position [212, 0]
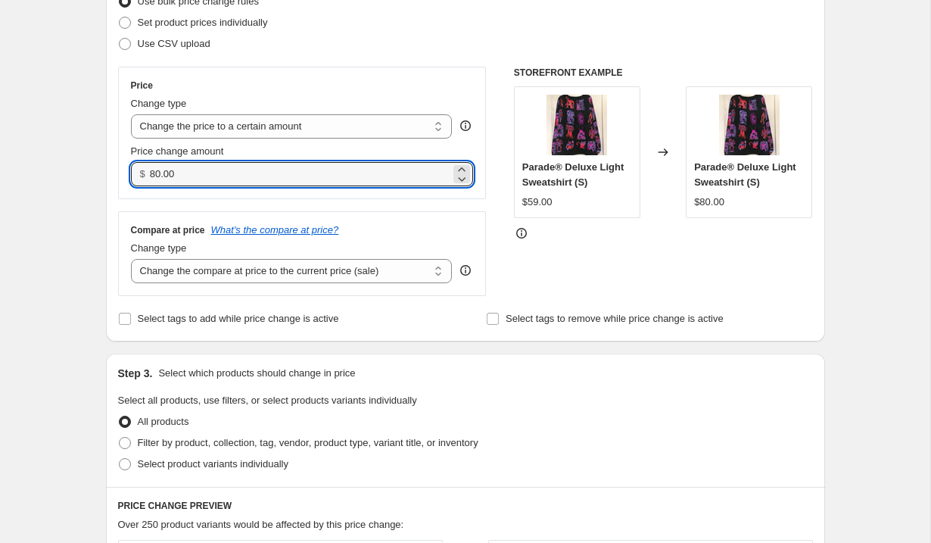
drag, startPoint x: 190, startPoint y: 173, endPoint x: 135, endPoint y: 173, distance: 55.3
click at [135, 173] on div "$ 80.00" at bounding box center [302, 174] width 343 height 24
click at [81, 174] on div "Create new price [MEDICAL_DATA]. This page is ready Create new price [MEDICAL_D…" at bounding box center [465, 474] width 931 height 1373
drag, startPoint x: 198, startPoint y: 174, endPoint x: 104, endPoint y: 174, distance: 94.7
click at [104, 174] on div "Step 1. Optionally give your price [MEDICAL_DATA] a title (eg "March 30% off sa…" at bounding box center [459, 450] width 731 height 1235
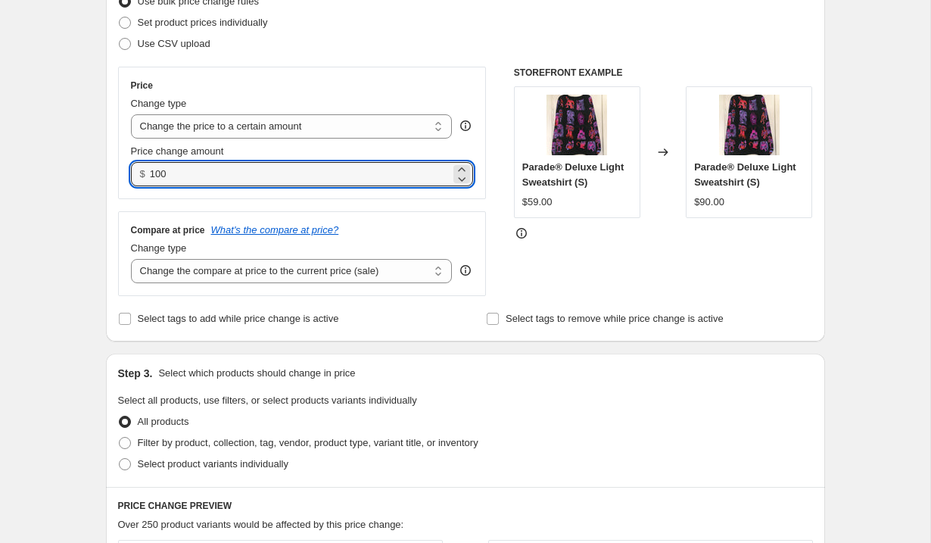
type input "100.00"
click at [33, 147] on div "Create new price [MEDICAL_DATA]. This page is ready Create new price [MEDICAL_D…" at bounding box center [465, 474] width 931 height 1373
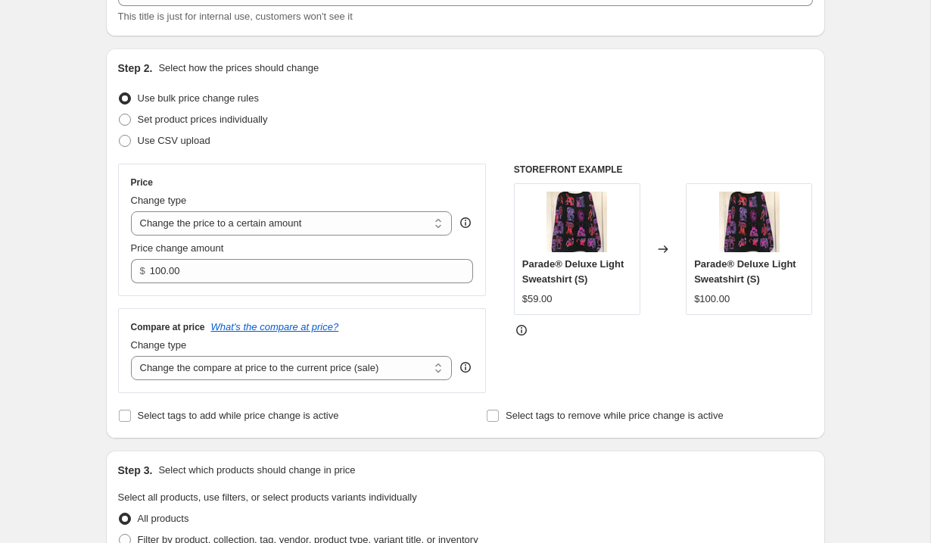
scroll to position [0, 0]
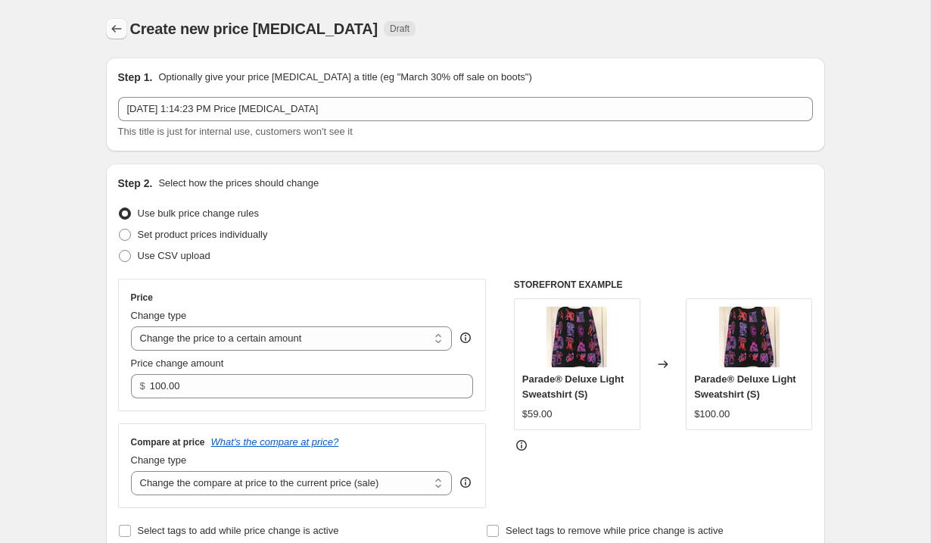
click at [117, 29] on icon "Price change jobs" at bounding box center [116, 28] width 15 height 15
